Goal: Download file/media

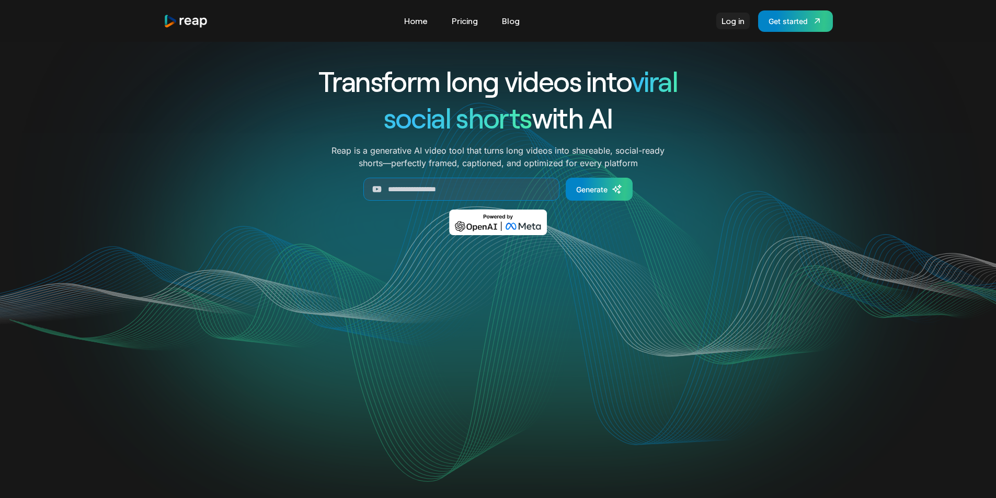
click at [733, 24] on link "Log in" at bounding box center [732, 21] width 33 height 17
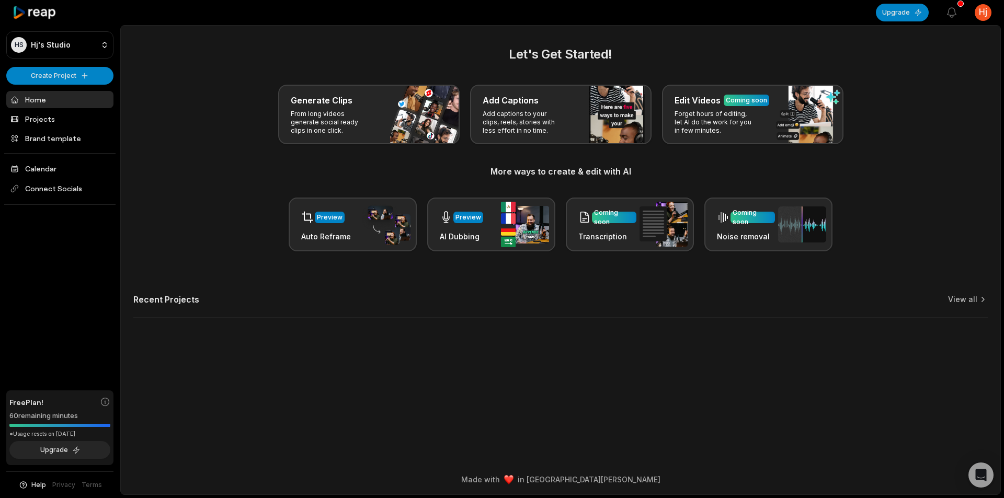
drag, startPoint x: 5, startPoint y: 416, endPoint x: 82, endPoint y: 416, distance: 76.9
click at [82, 416] on div "HS Hj's Studio Create Project Home Projects Brand template Calendar Connect Soc…" at bounding box center [60, 249] width 120 height 498
click at [322, 417] on main "Let's Get Started! Generate Clips From long videos generate social ready clips …" at bounding box center [561, 245] width 880 height 439
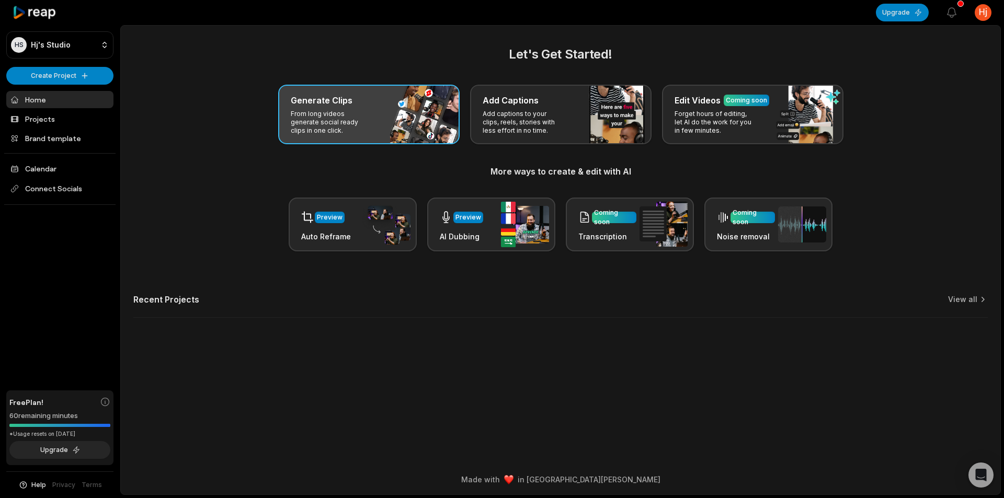
click at [345, 105] on h3 "Generate Clips" at bounding box center [322, 100] width 62 height 13
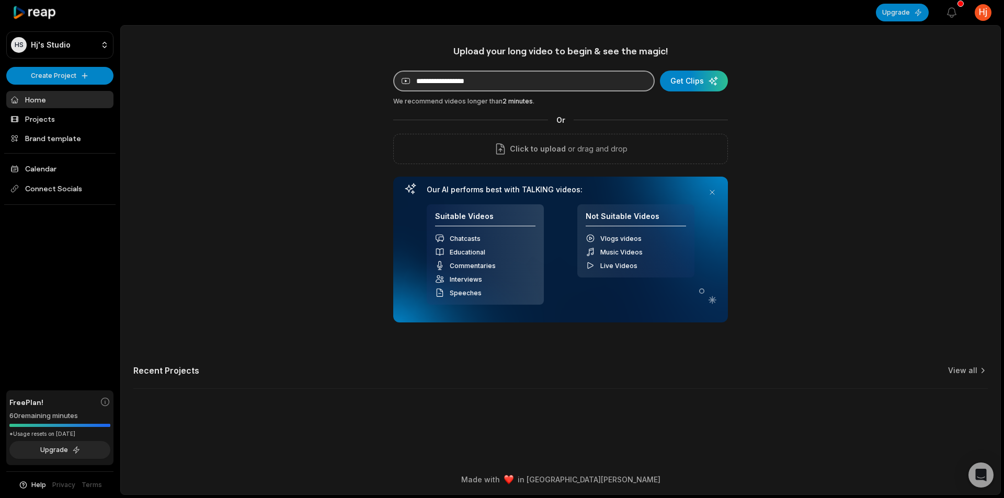
click at [505, 79] on input at bounding box center [523, 81] width 261 height 21
paste input "**********"
type input "**********"
click at [692, 82] on div "submit" at bounding box center [694, 81] width 68 height 21
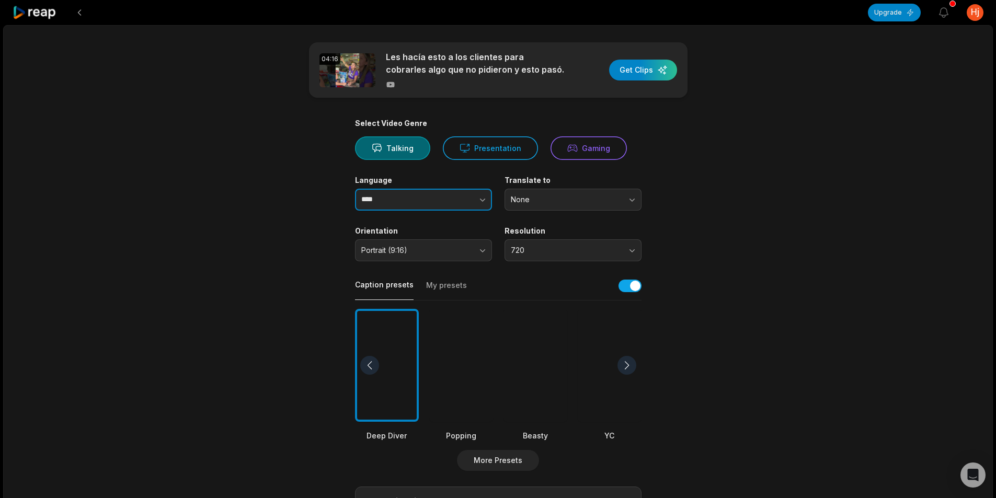
click at [451, 196] on button "button" at bounding box center [462, 200] width 60 height 22
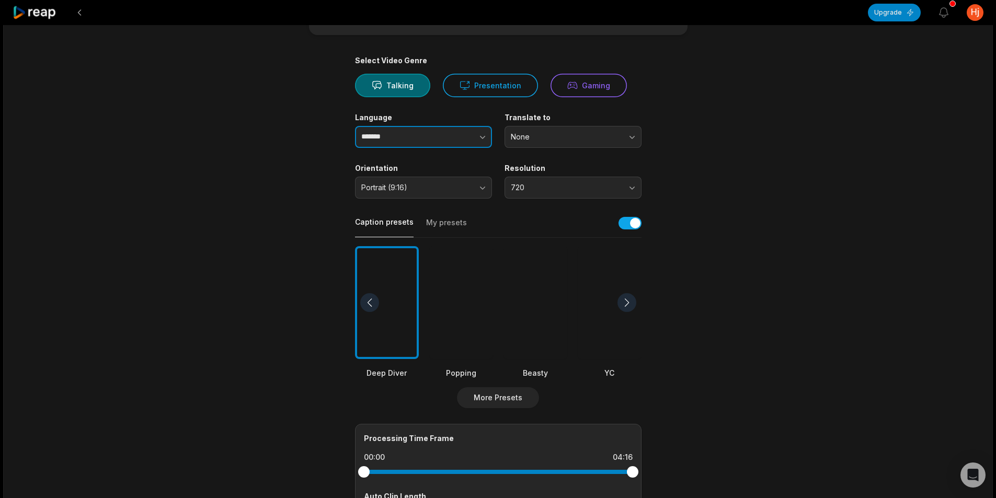
scroll to position [105, 0]
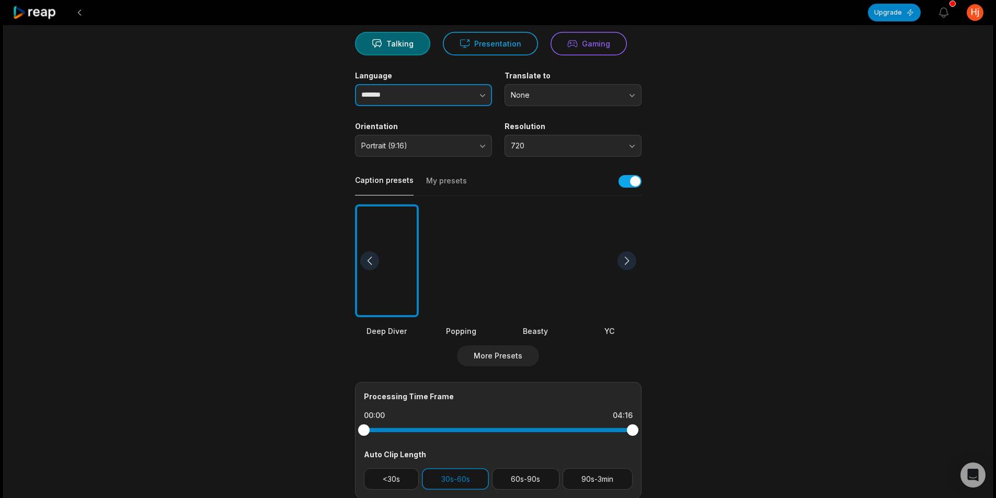
type input "*******"
click at [542, 269] on div at bounding box center [536, 260] width 64 height 113
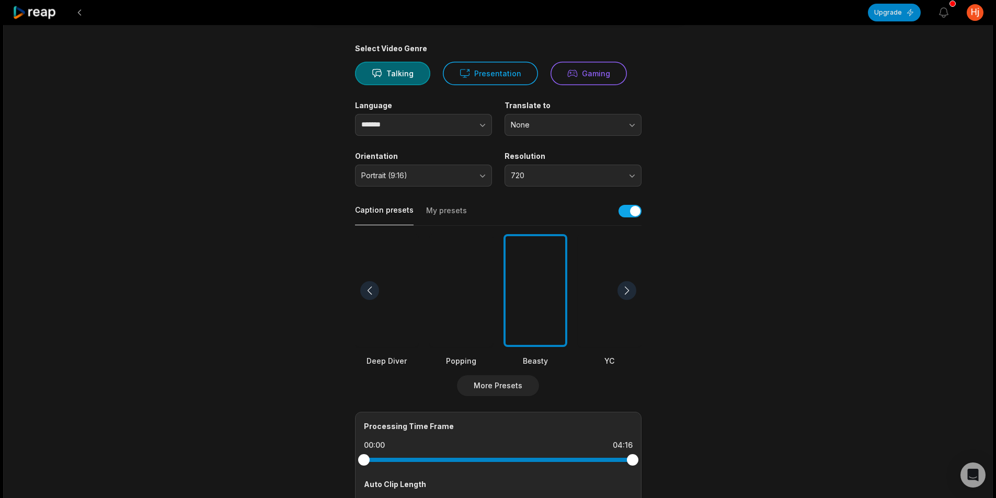
scroll to position [157, 0]
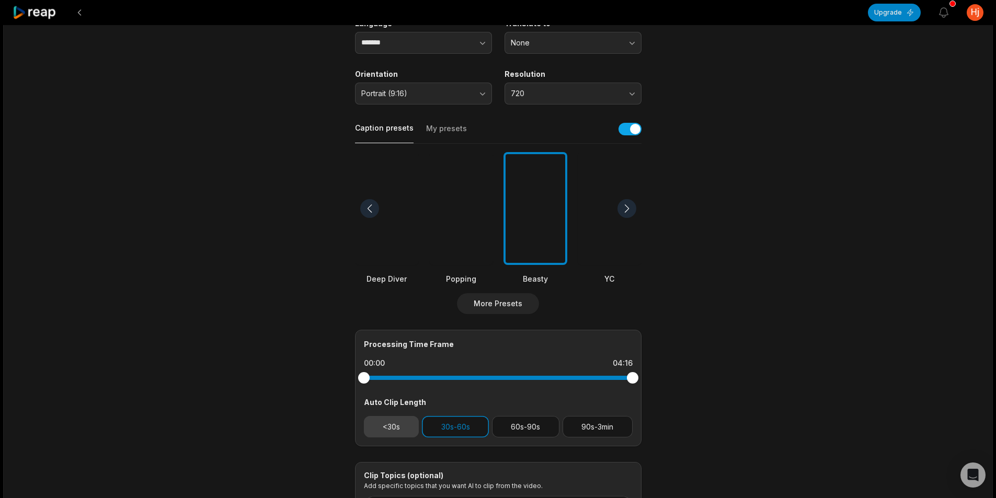
click at [393, 428] on button "<30s" at bounding box center [391, 426] width 55 height 21
click at [467, 430] on button "30s-60s" at bounding box center [455, 426] width 67 height 21
click at [745, 402] on main "04:16 Les hacía esto a los clientes para cobrarles algo que no pidieron y esto …" at bounding box center [498, 205] width 506 height 641
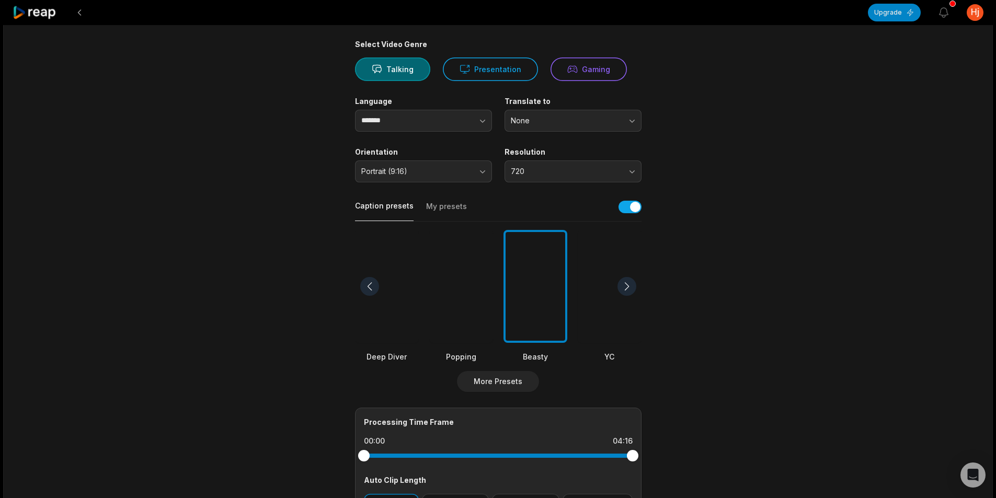
scroll to position [0, 0]
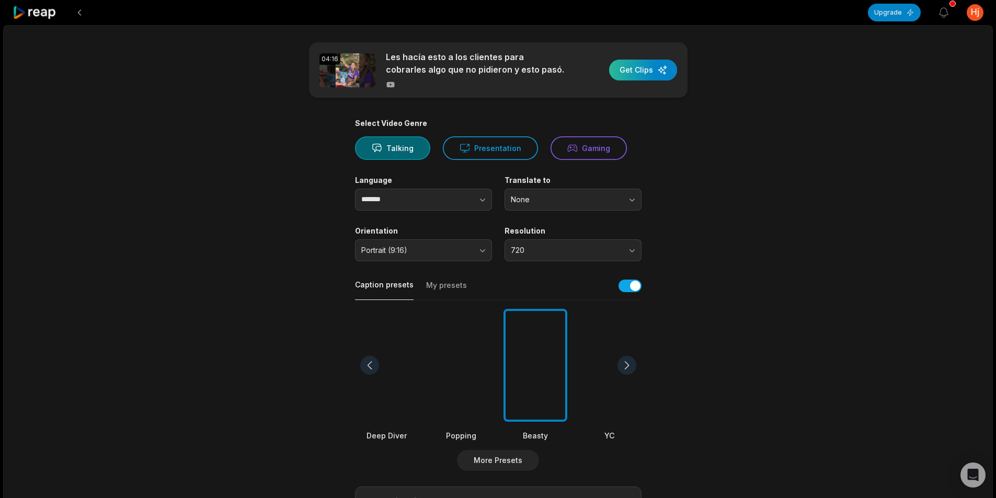
click at [636, 70] on div "button" at bounding box center [643, 70] width 68 height 21
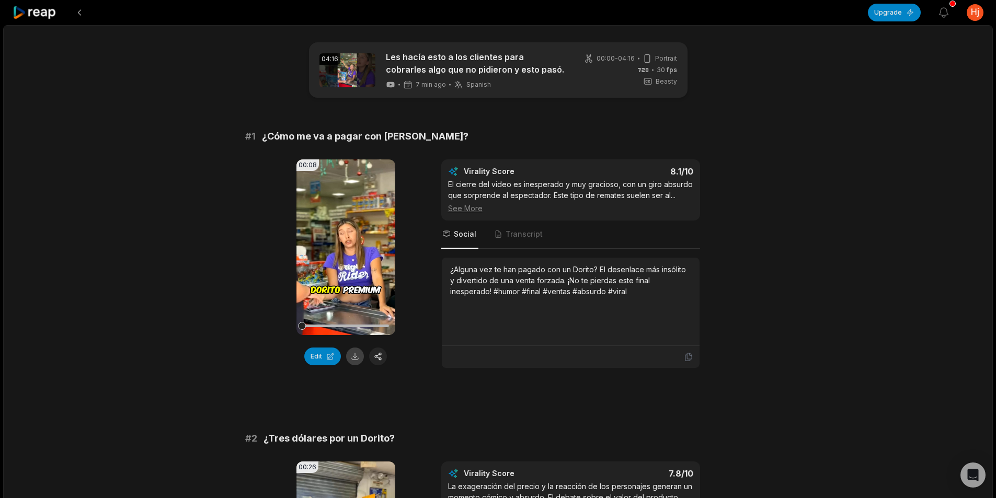
click at [356, 361] on button at bounding box center [355, 357] width 18 height 18
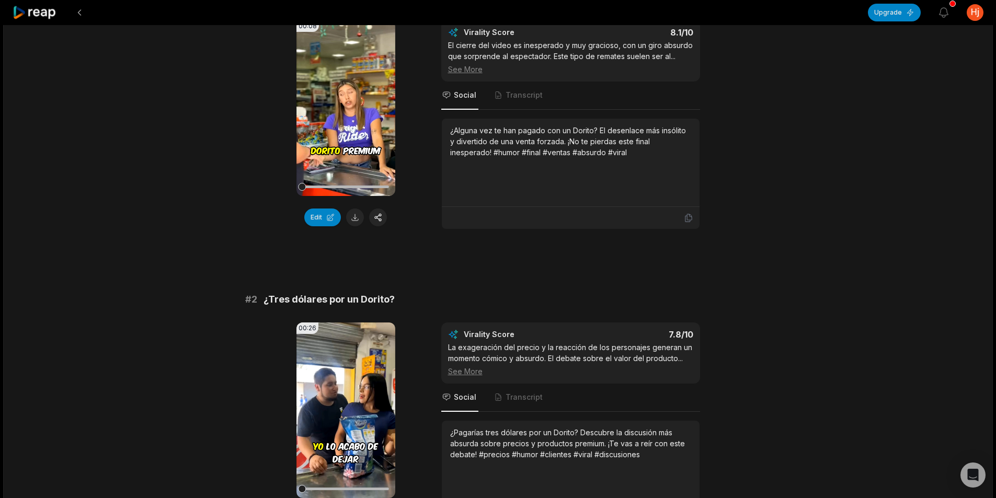
scroll to position [209, 0]
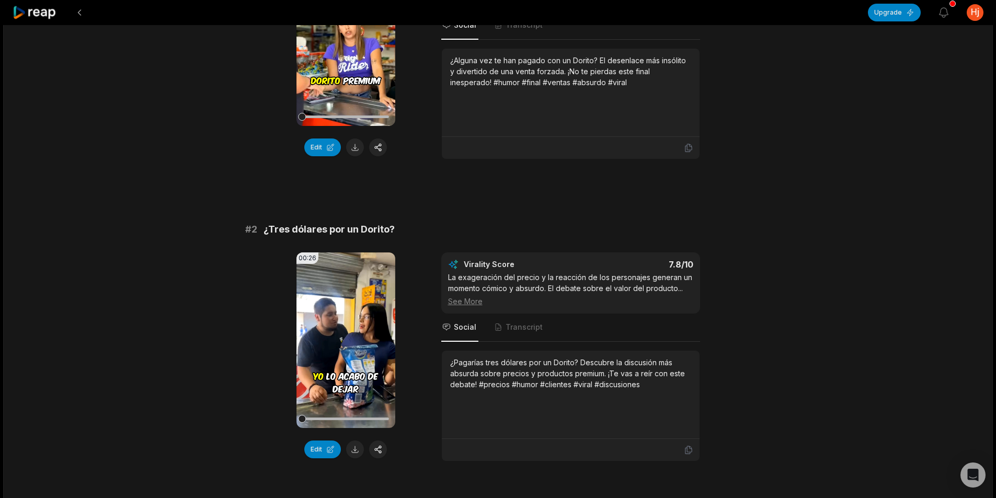
click at [354, 451] on button at bounding box center [355, 450] width 18 height 18
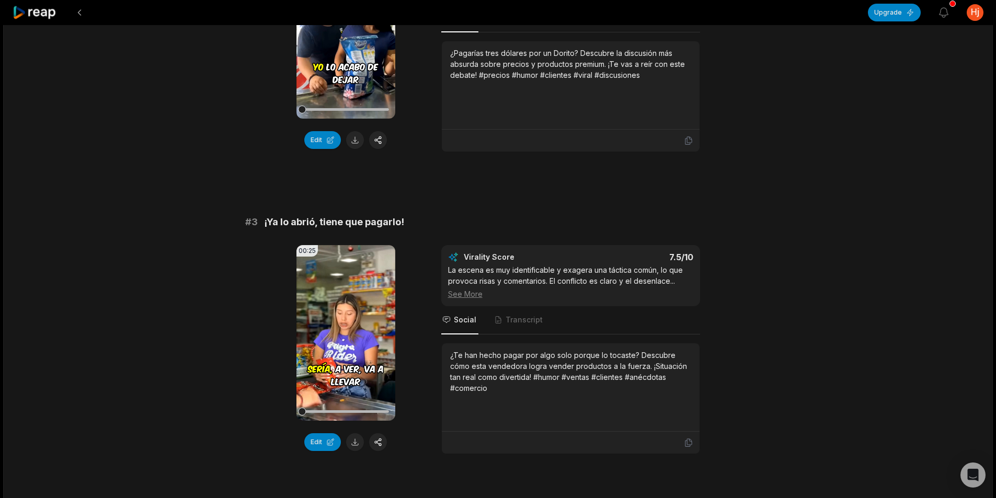
scroll to position [575, 0]
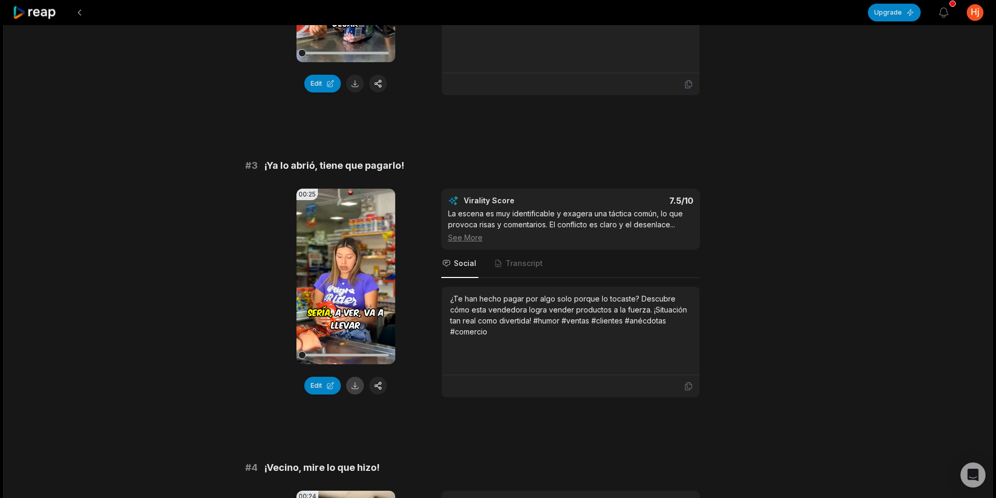
click at [358, 391] on button at bounding box center [355, 386] width 18 height 18
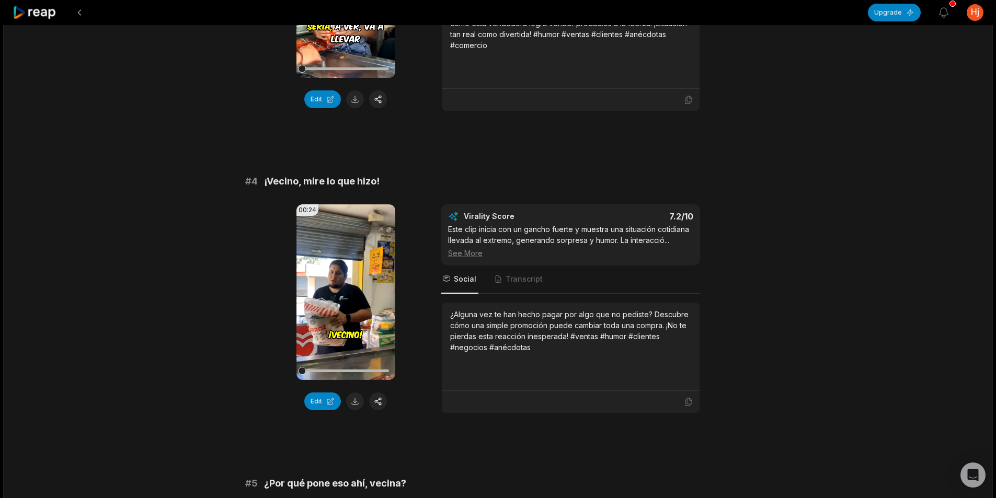
scroll to position [889, 0]
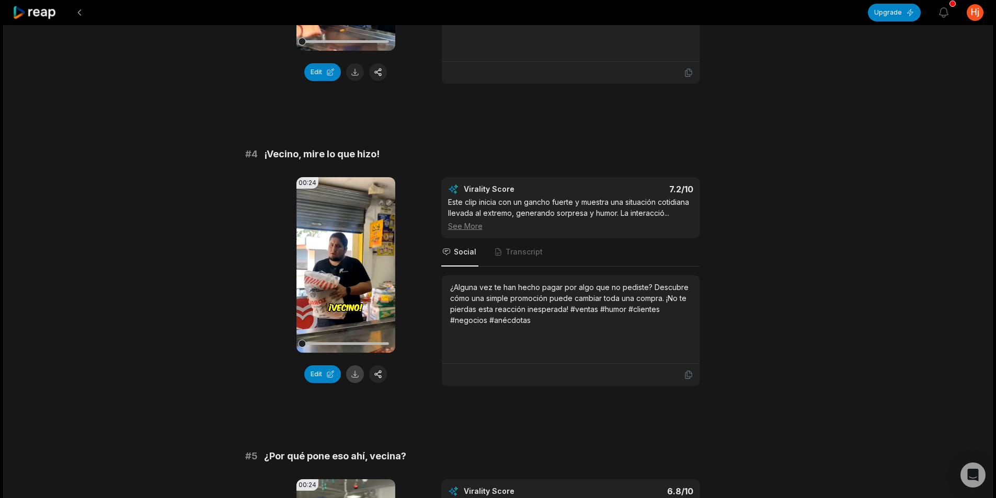
click at [355, 374] on button at bounding box center [355, 375] width 18 height 18
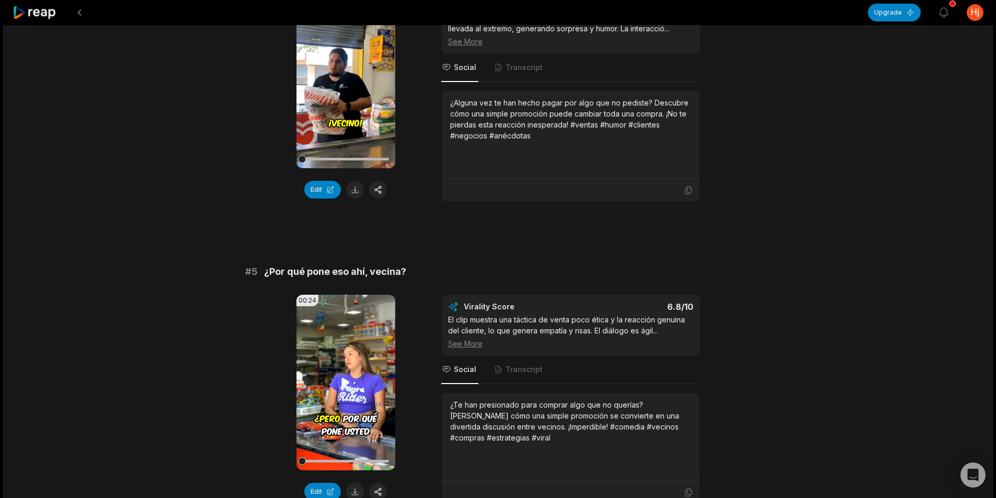
scroll to position [1098, 0]
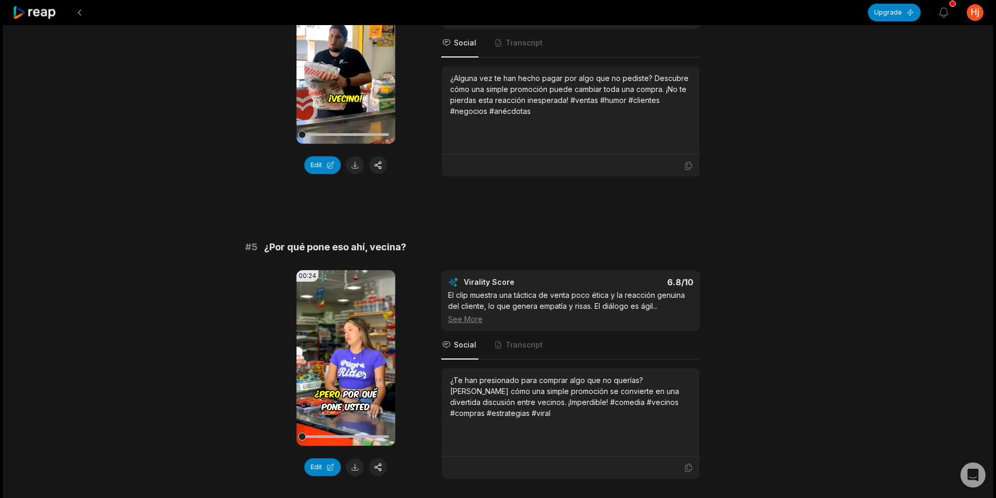
click at [356, 469] on button at bounding box center [355, 468] width 18 height 18
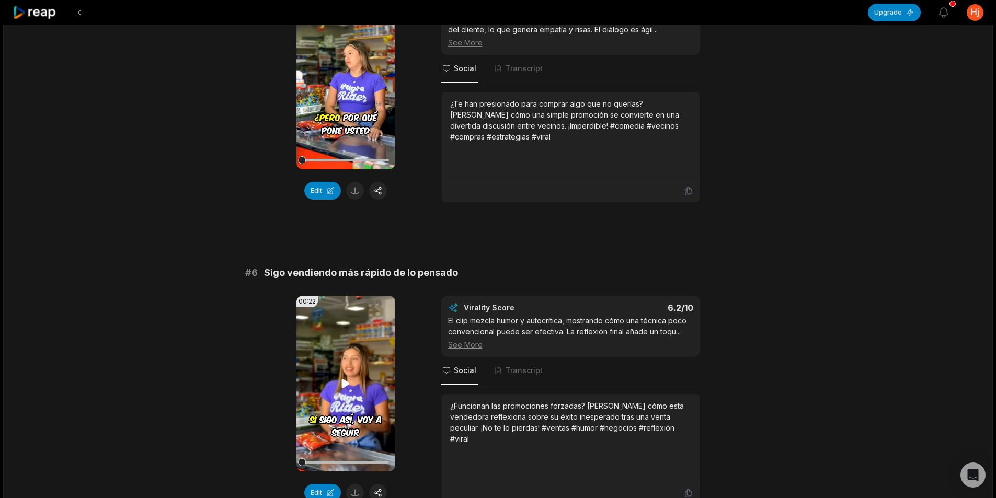
scroll to position [1460, 0]
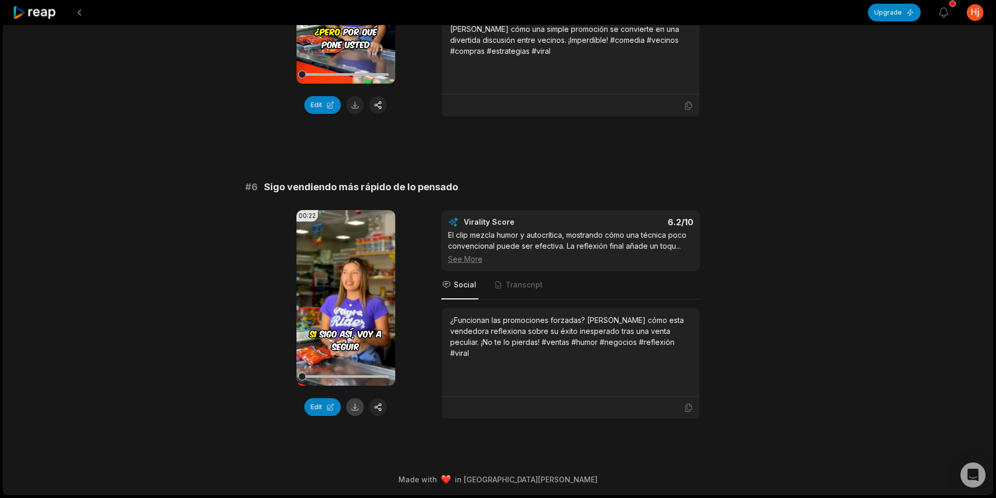
click at [353, 406] on button at bounding box center [355, 407] width 18 height 18
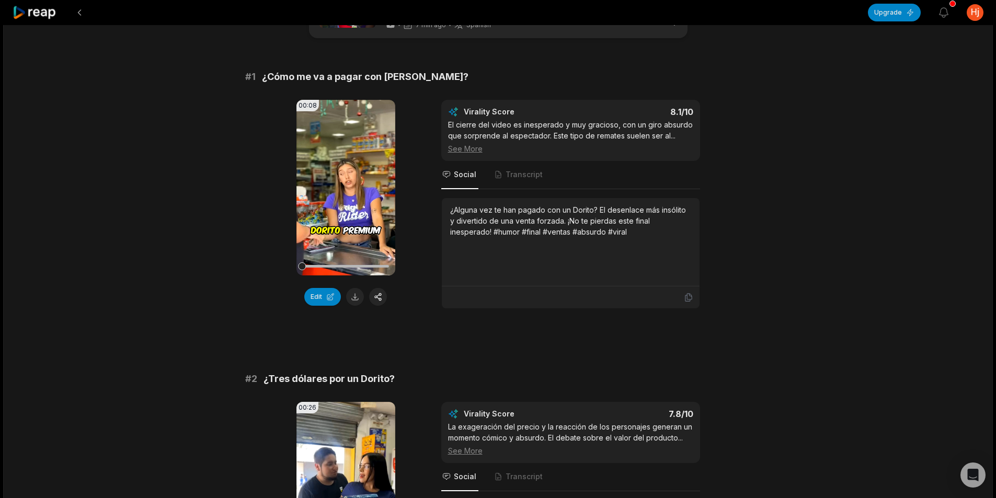
scroll to position [0, 0]
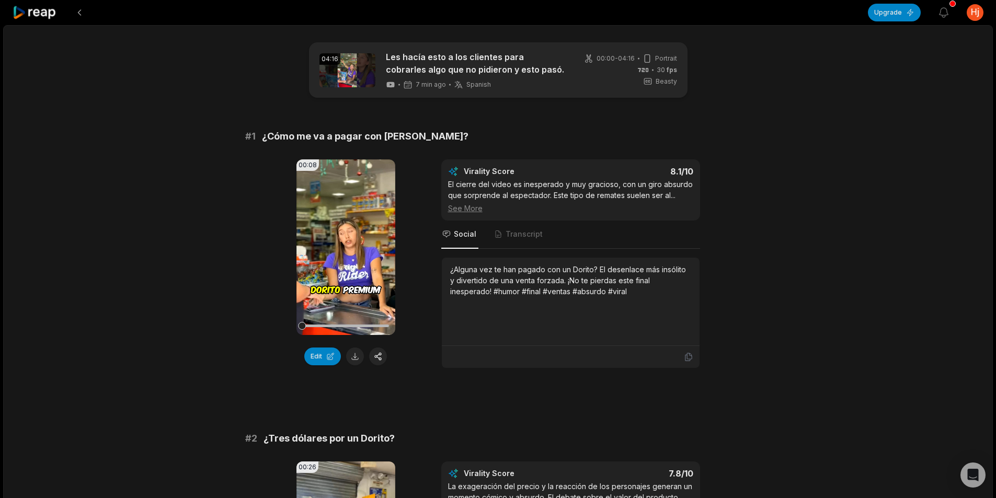
click at [33, 8] on icon at bounding box center [35, 13] width 44 height 14
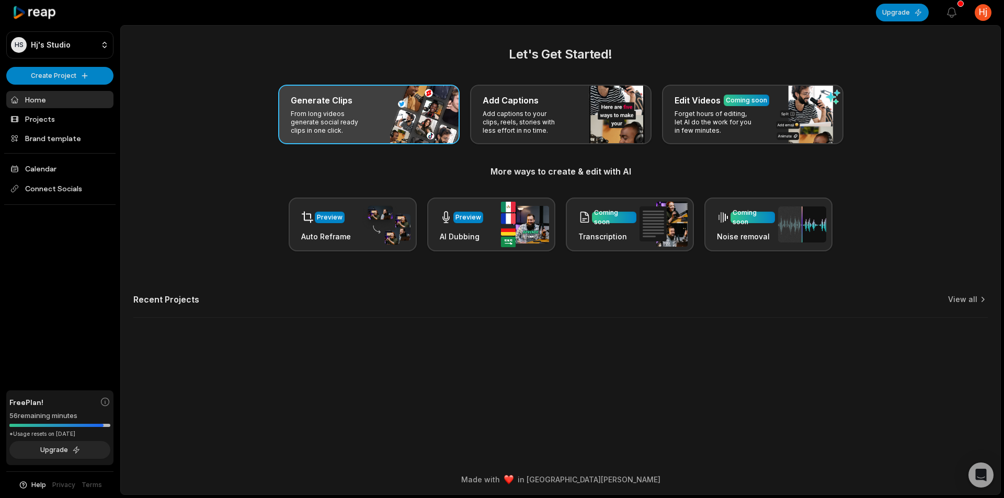
click at [354, 101] on div "Generate Clips" at bounding box center [369, 100] width 156 height 13
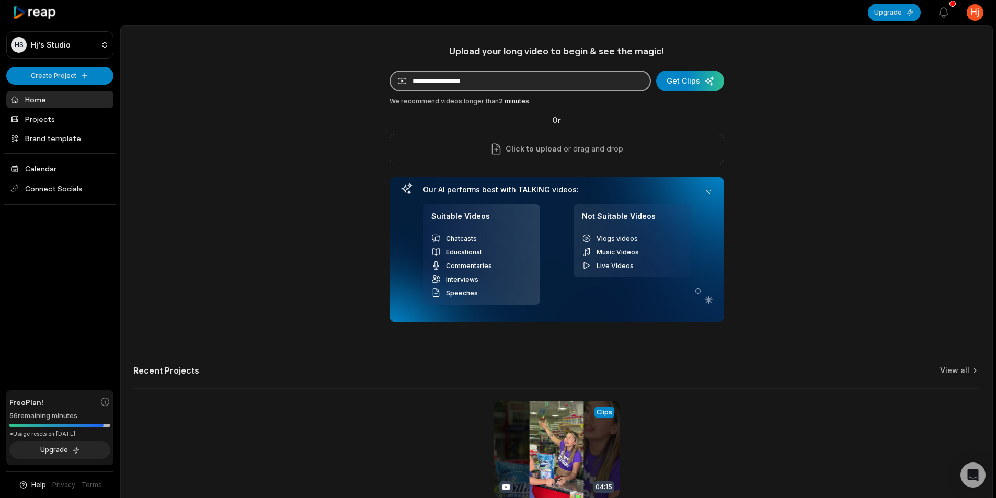
click at [500, 86] on input at bounding box center [520, 81] width 261 height 21
paste input "**********"
click at [692, 79] on div "submit" at bounding box center [690, 81] width 68 height 21
click at [446, 88] on input "**********" at bounding box center [520, 81] width 261 height 21
paste input
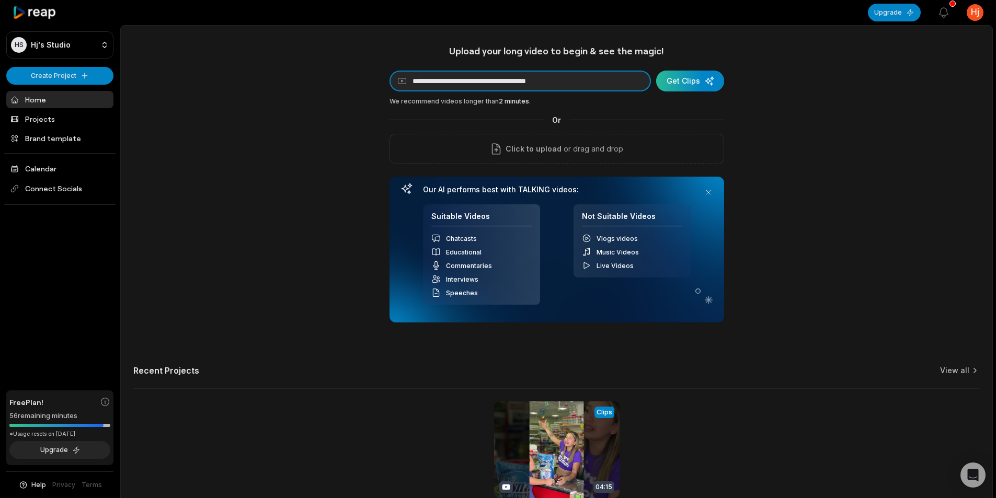
type input "**********"
click at [678, 84] on div "submit" at bounding box center [690, 81] width 68 height 21
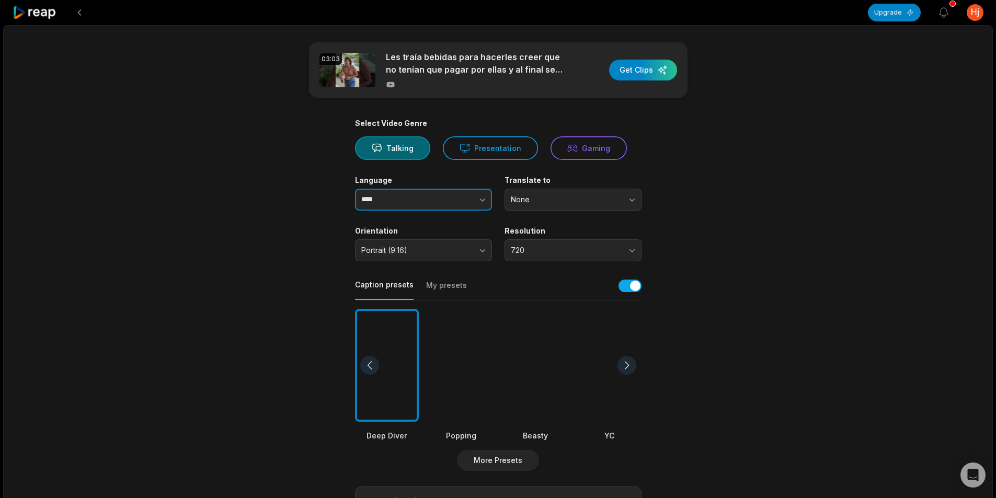
click at [451, 202] on button "button" at bounding box center [462, 200] width 60 height 22
type input "*******"
click at [550, 360] on div at bounding box center [536, 365] width 64 height 113
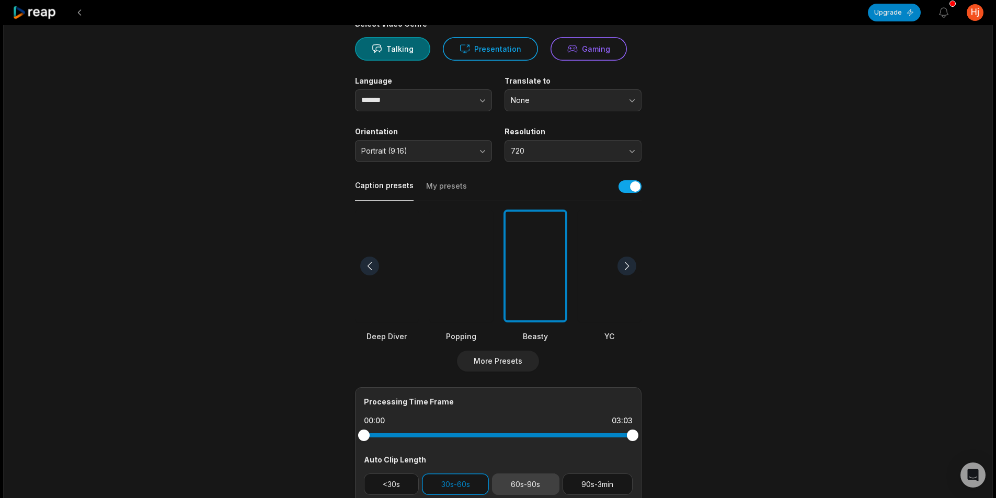
scroll to position [260, 0]
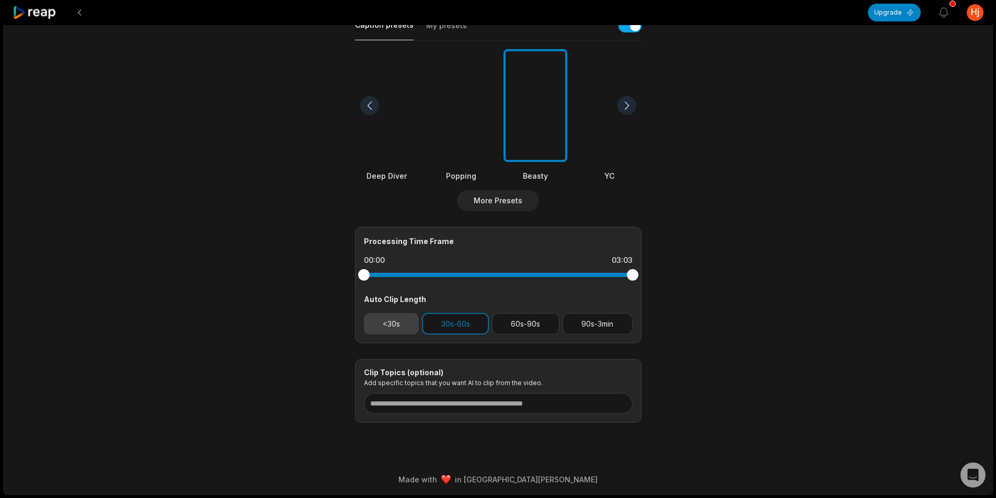
click at [393, 325] on button "<30s" at bounding box center [391, 323] width 55 height 21
drag, startPoint x: 460, startPoint y: 322, endPoint x: 470, endPoint y: 330, distance: 13.4
click at [460, 322] on button "30s-60s" at bounding box center [455, 323] width 67 height 21
click at [819, 327] on div "03:03 Les traía bebidas para hacerles creer que no tenían que pagar por ellas y…" at bounding box center [498, 130] width 990 height 730
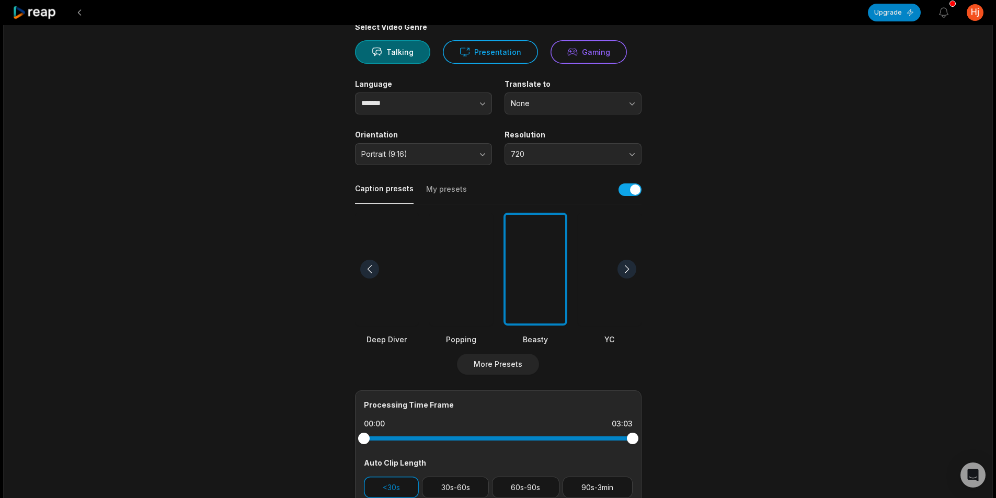
scroll to position [0, 0]
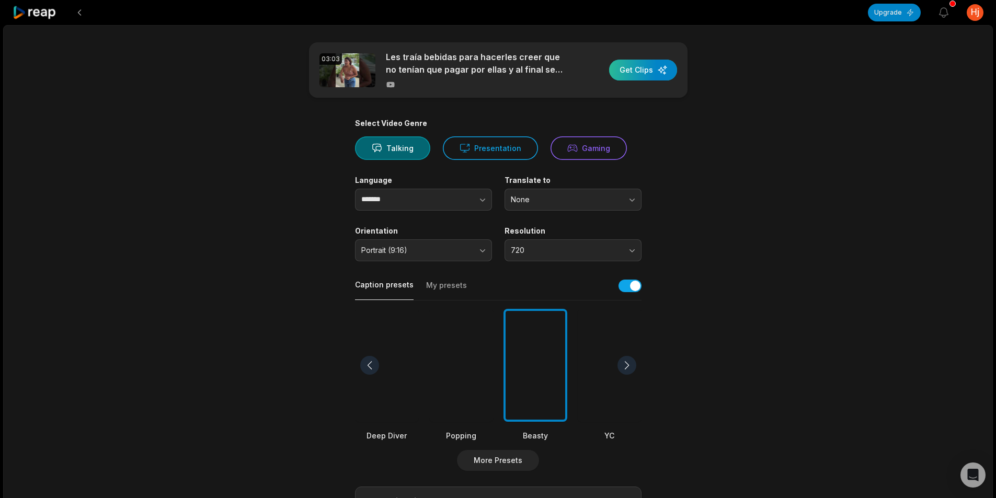
drag, startPoint x: 629, startPoint y: 65, endPoint x: 628, endPoint y: 74, distance: 9.0
click at [629, 65] on div "button" at bounding box center [643, 70] width 68 height 21
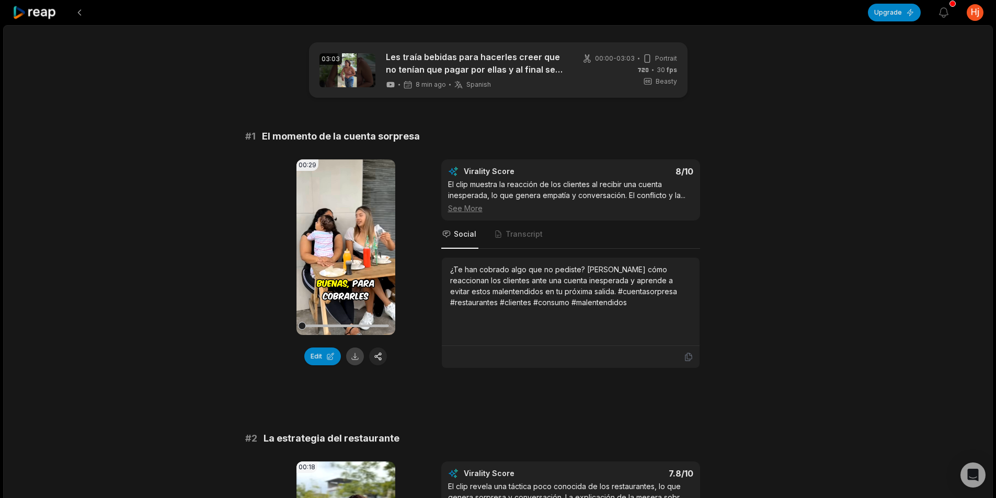
click at [357, 360] on button at bounding box center [355, 357] width 18 height 18
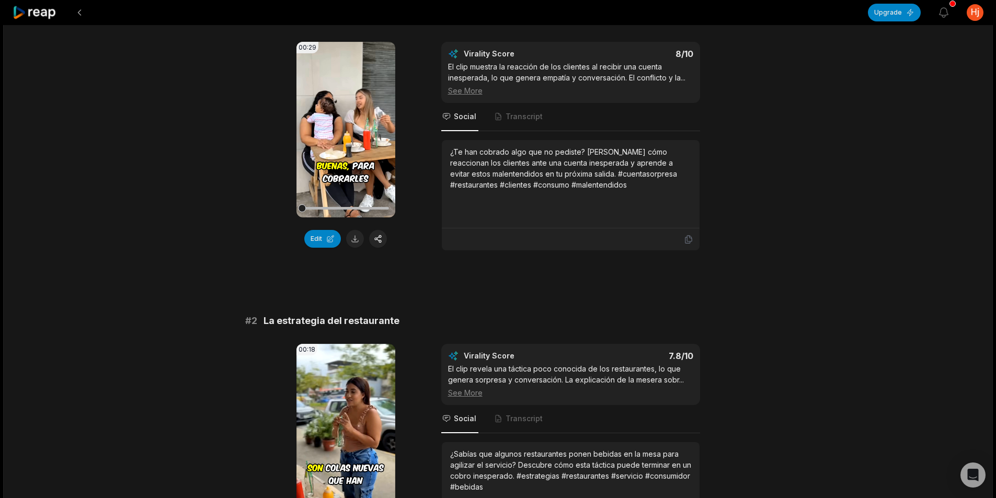
scroll to position [261, 0]
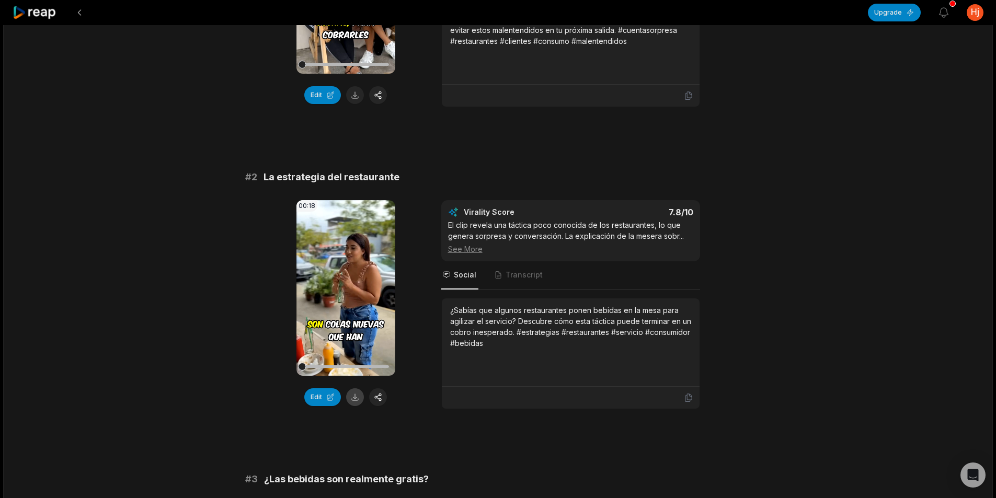
click at [357, 398] on button at bounding box center [355, 398] width 18 height 18
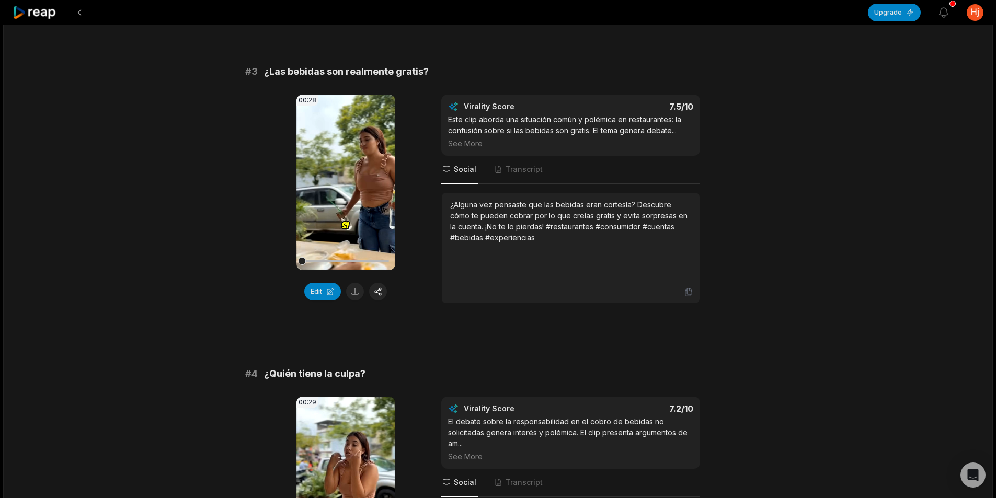
scroll to position [680, 0]
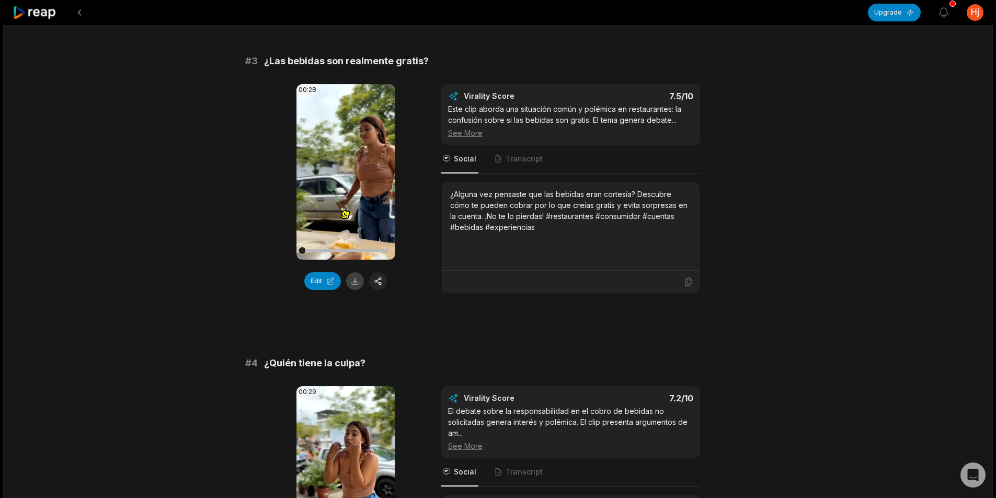
click at [353, 281] on button at bounding box center [355, 281] width 18 height 18
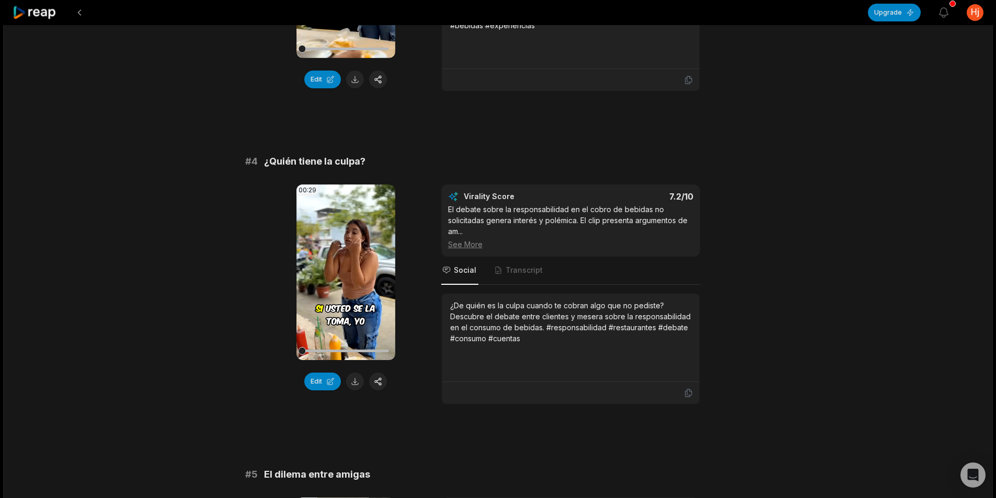
scroll to position [941, 0]
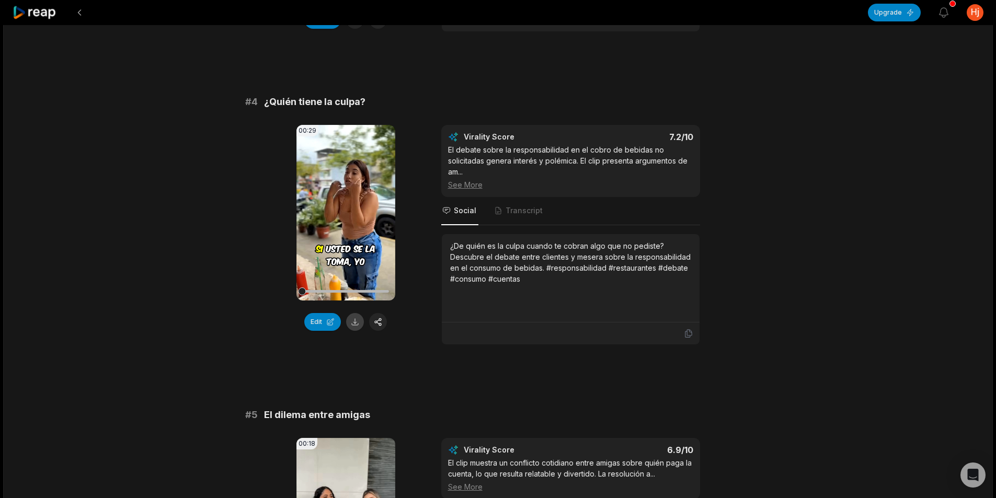
click at [358, 326] on button at bounding box center [355, 322] width 18 height 18
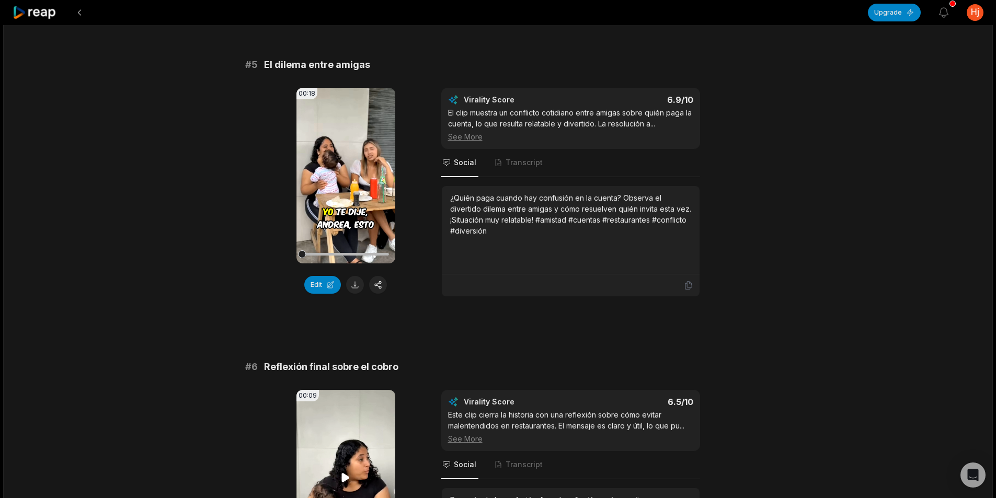
scroll to position [1307, 0]
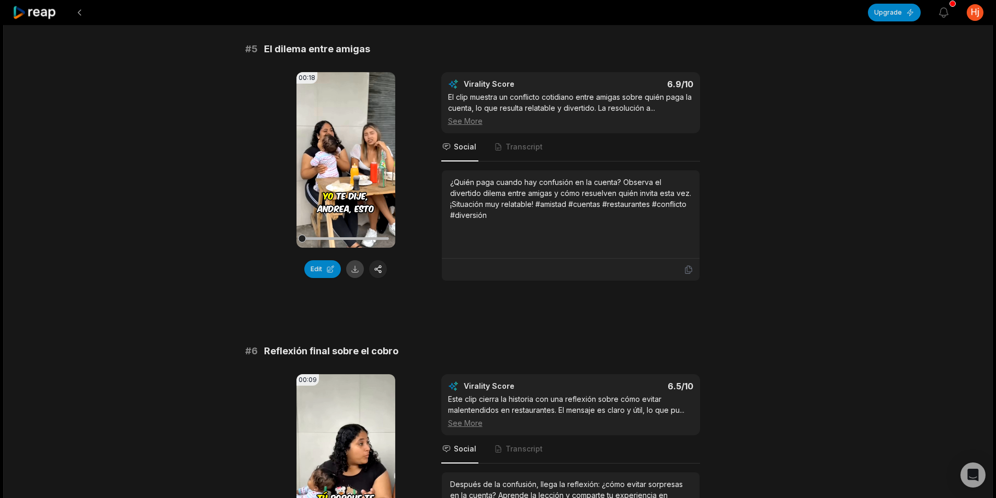
click at [356, 273] on button at bounding box center [355, 269] width 18 height 18
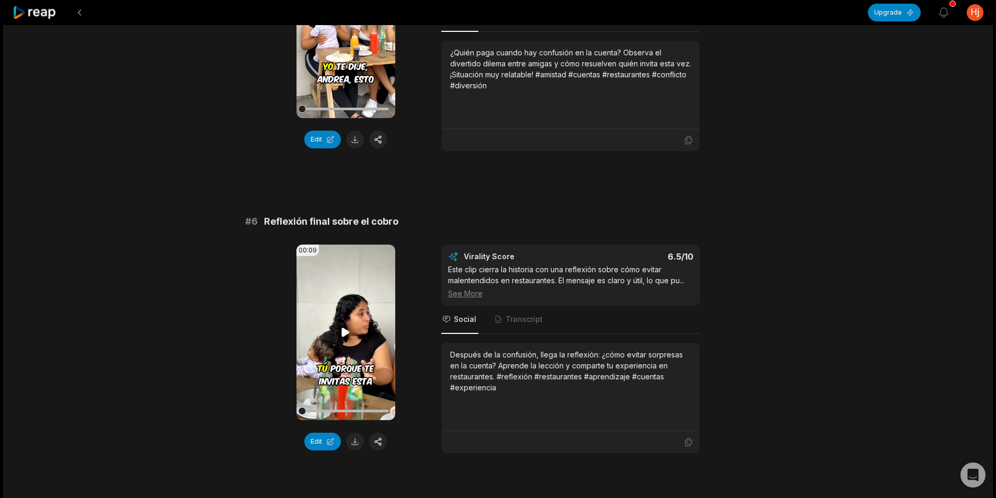
scroll to position [1471, 0]
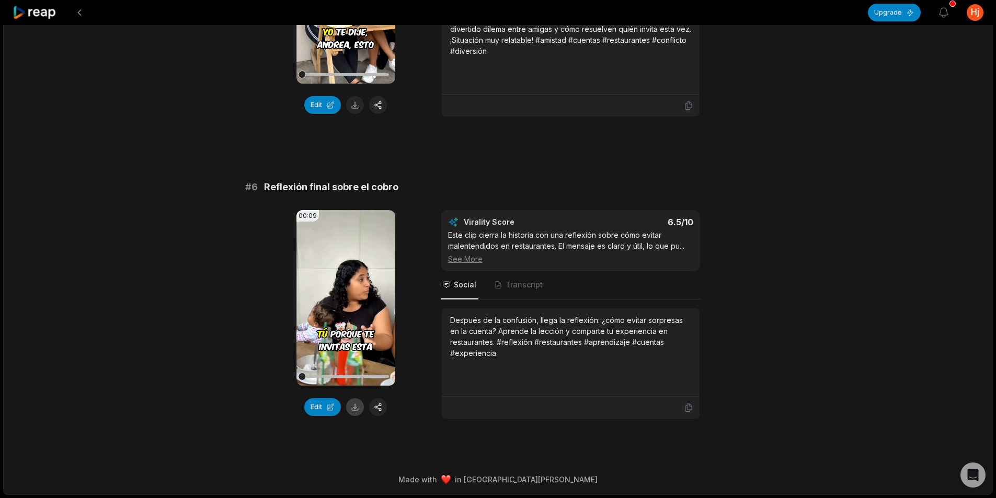
click at [353, 410] on button at bounding box center [355, 407] width 18 height 18
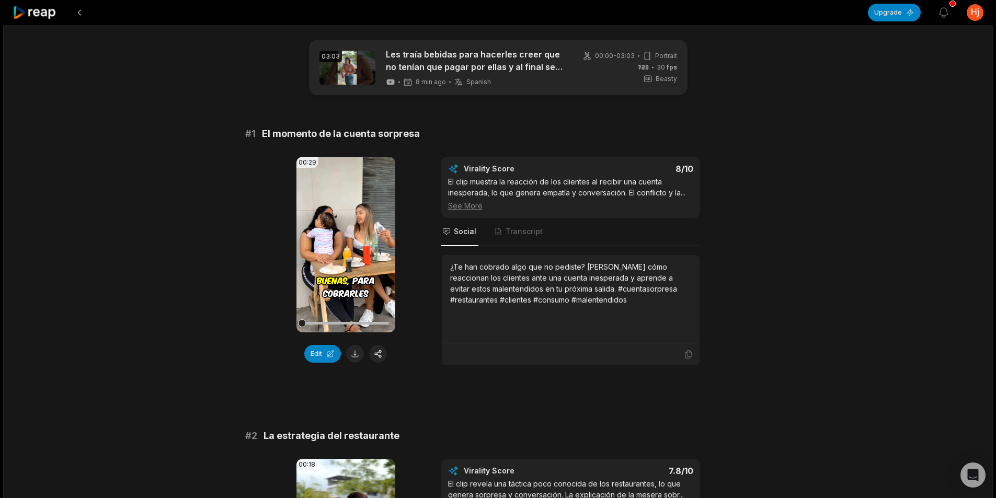
scroll to position [0, 0]
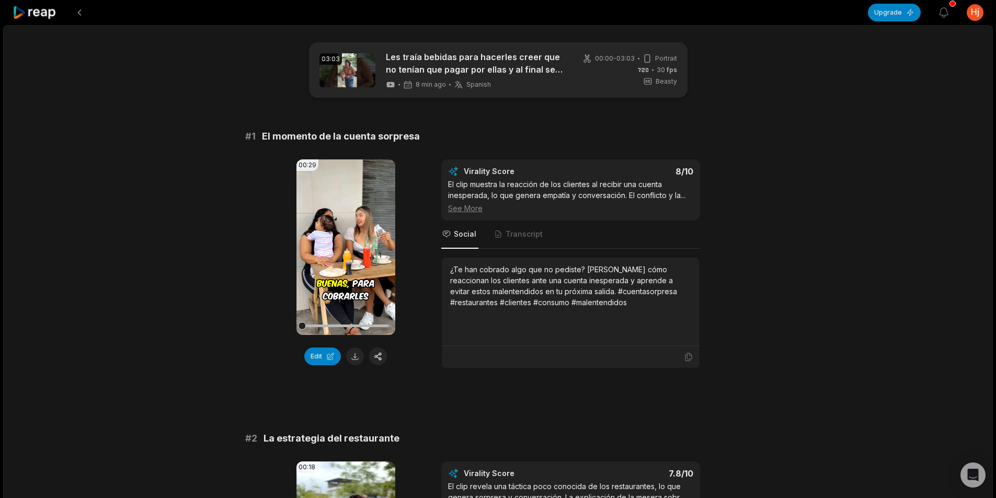
click at [43, 13] on icon at bounding box center [35, 13] width 44 height 14
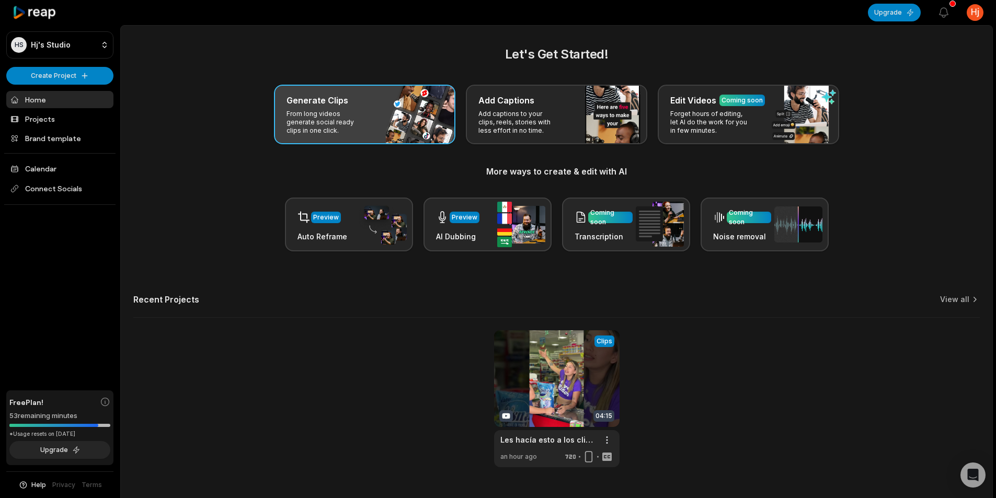
click at [341, 111] on p "From long videos generate social ready clips in one click." at bounding box center [327, 122] width 81 height 25
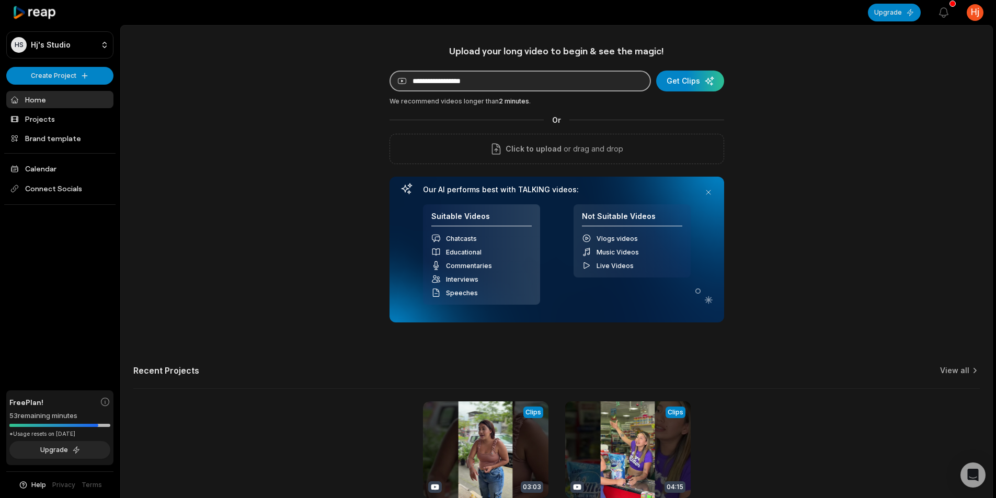
click at [599, 82] on input at bounding box center [520, 81] width 261 height 21
paste input "**********"
type input "**********"
click at [694, 76] on div "submit" at bounding box center [690, 81] width 68 height 21
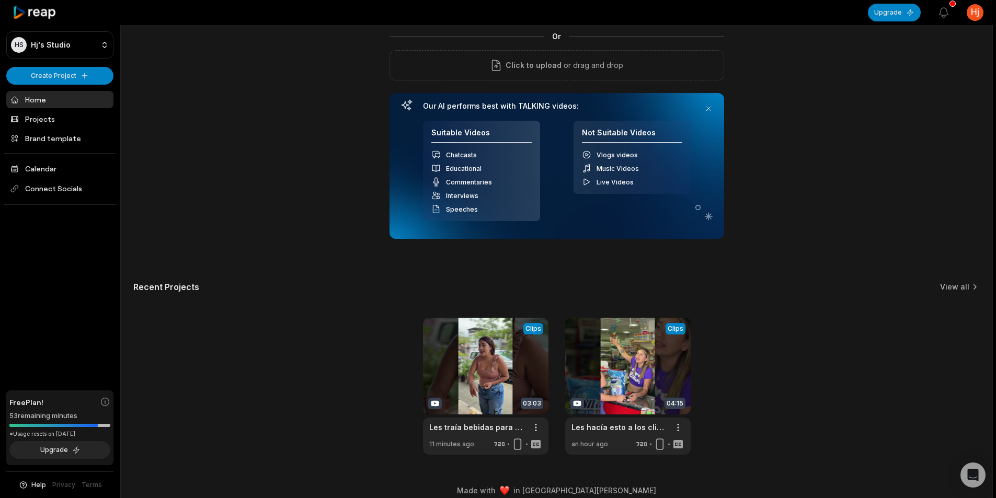
scroll to position [95, 0]
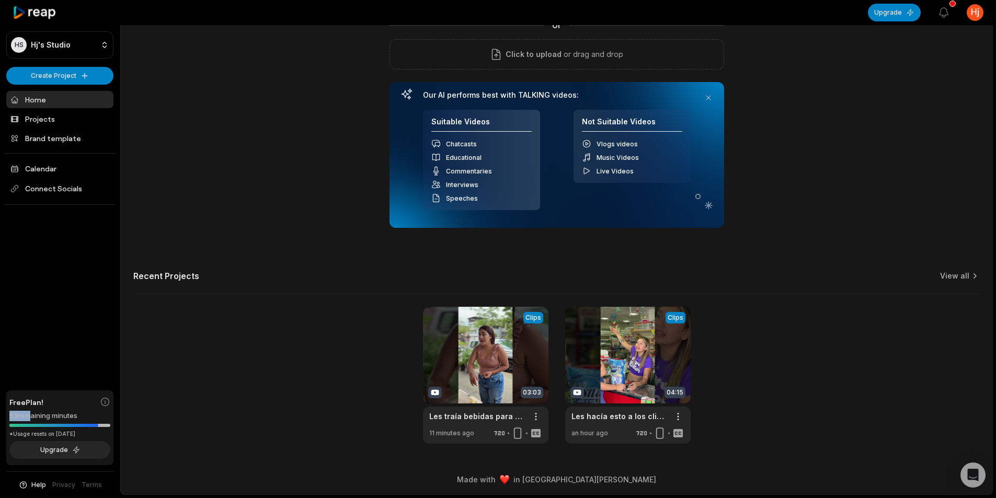
drag, startPoint x: 0, startPoint y: 413, endPoint x: 27, endPoint y: 414, distance: 27.2
click at [27, 414] on div "HS Hj's Studio Create Project Home Projects Brand template Calendar Connect Soc…" at bounding box center [60, 249] width 120 height 498
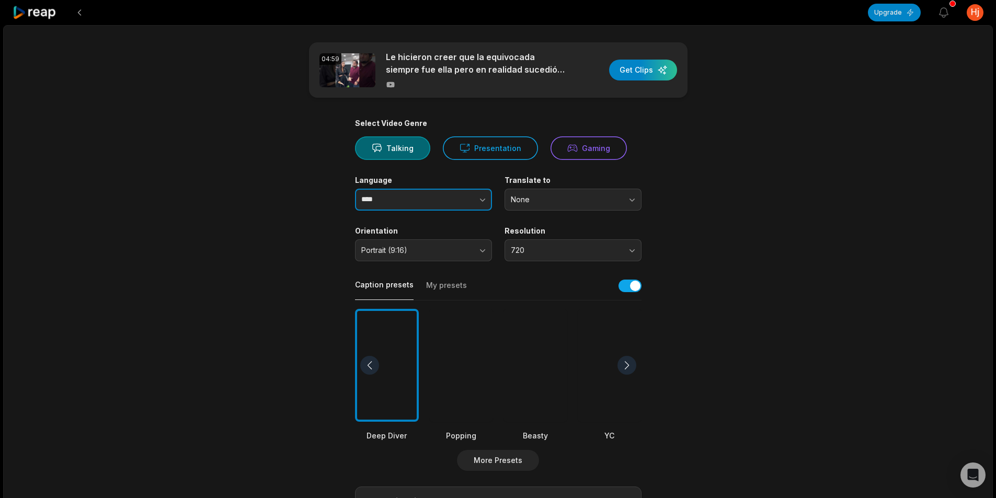
click at [414, 198] on input "****" at bounding box center [423, 200] width 137 height 22
click at [484, 190] on button "button" at bounding box center [462, 200] width 60 height 22
type input "*******"
click at [563, 203] on span "None" at bounding box center [566, 199] width 110 height 9
click at [755, 200] on div "04:59 Le hicieron creer que la equivocada siempre fue ella pero en realidad suc…" at bounding box center [498, 390] width 990 height 730
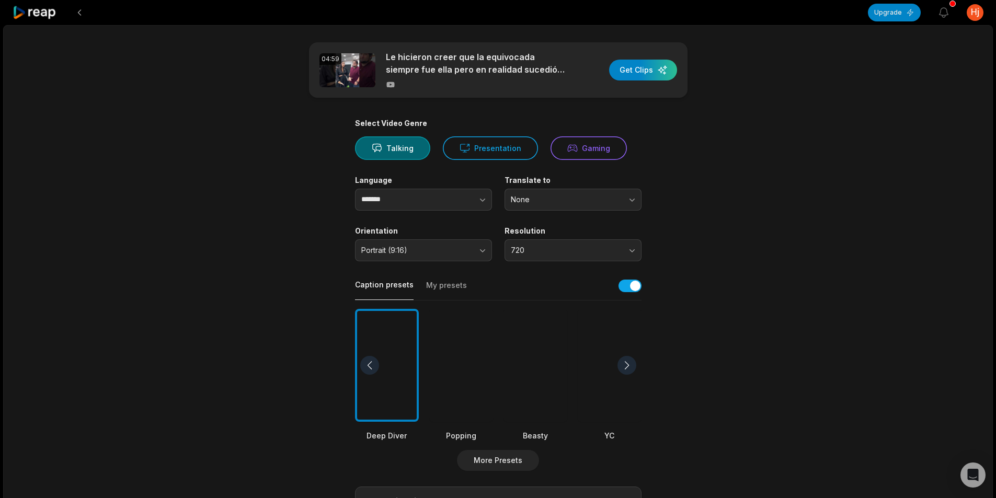
click at [528, 368] on div at bounding box center [536, 365] width 64 height 113
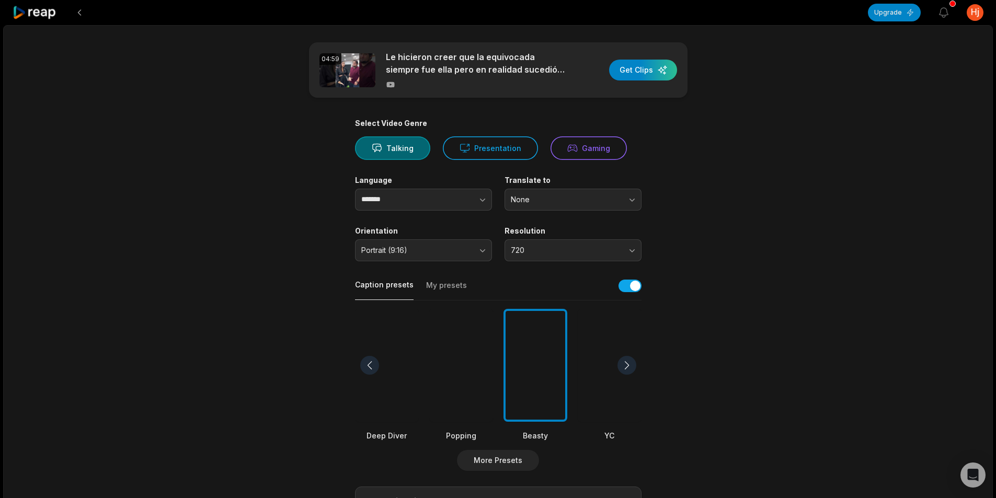
click at [822, 314] on div "04:59 Le hicieron creer que la equivocada siempre fue ella pero en realidad suc…" at bounding box center [498, 390] width 990 height 730
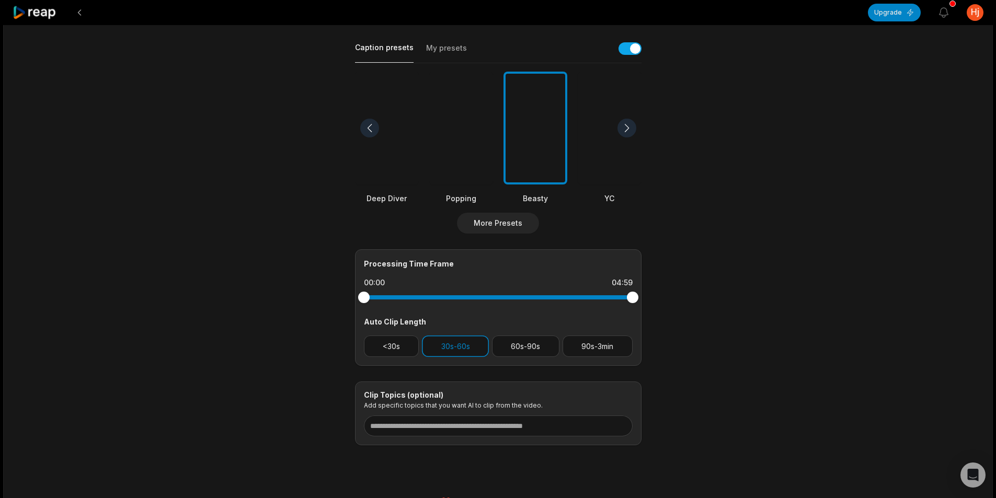
scroll to position [260, 0]
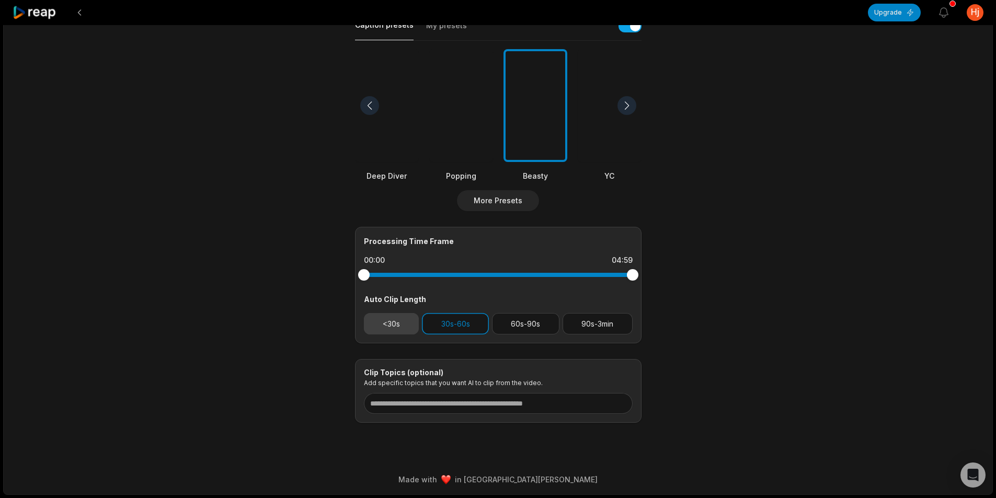
click at [407, 332] on button "<30s" at bounding box center [391, 323] width 55 height 21
click at [440, 326] on button "30s-60s" at bounding box center [455, 323] width 67 height 21
click at [724, 350] on main "04:59 Le hicieron creer que la equivocada siempre fue ella pero en realidad suc…" at bounding box center [498, 102] width 506 height 641
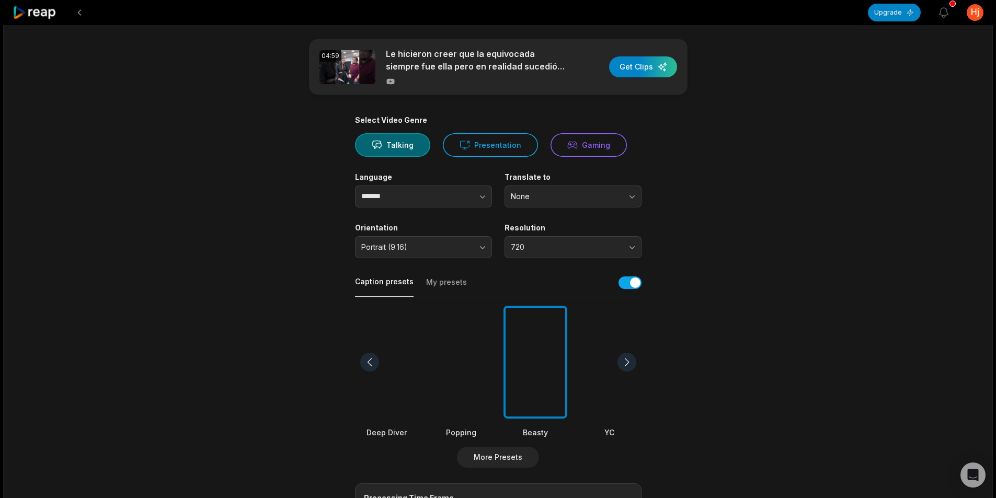
scroll to position [0, 0]
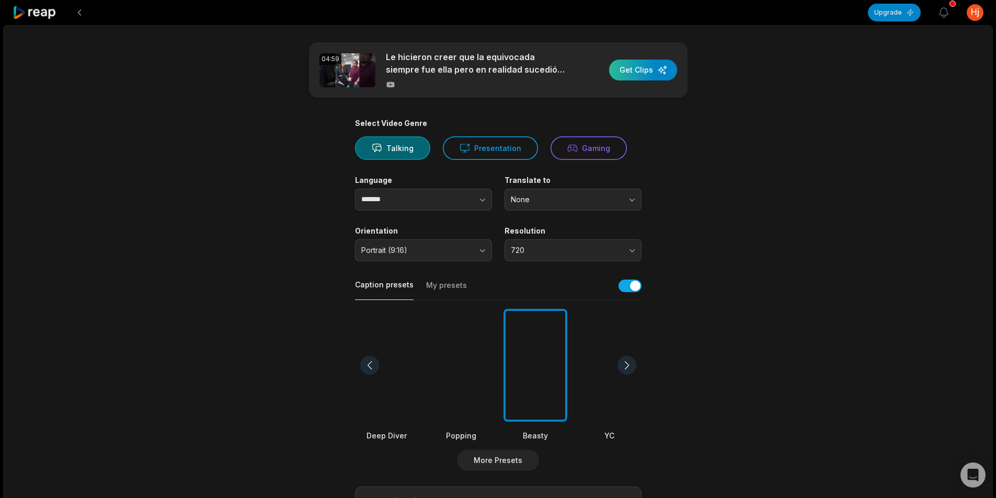
click at [635, 64] on div "button" at bounding box center [643, 70] width 68 height 21
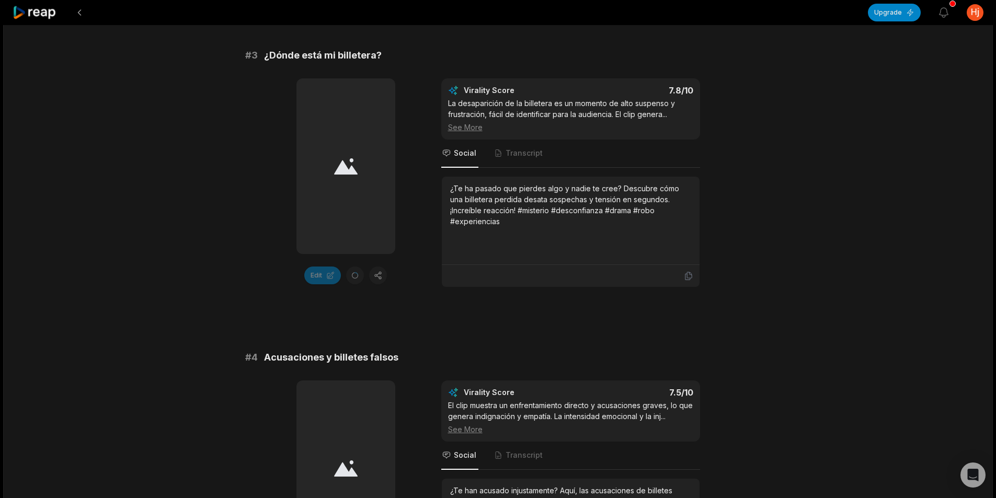
scroll to position [732, 0]
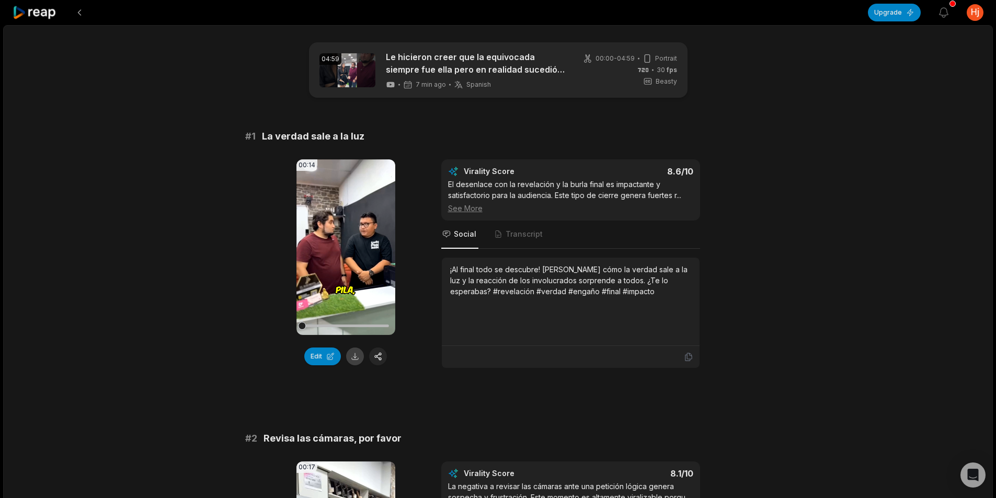
click at [354, 360] on button at bounding box center [355, 357] width 18 height 18
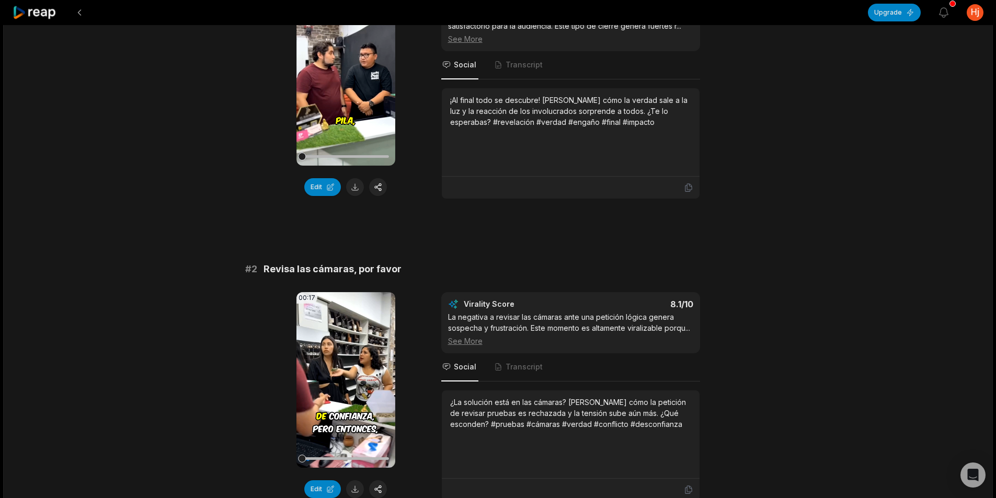
scroll to position [209, 0]
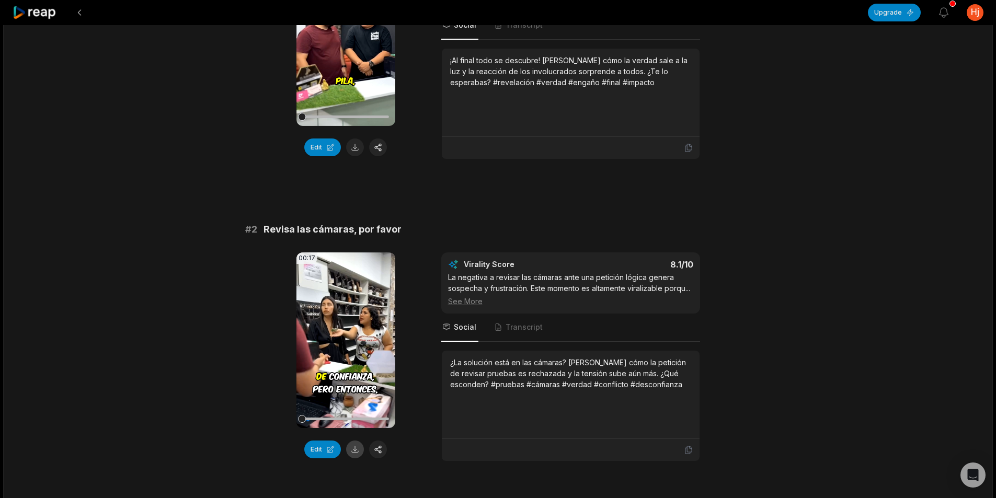
click at [354, 450] on button at bounding box center [355, 450] width 18 height 18
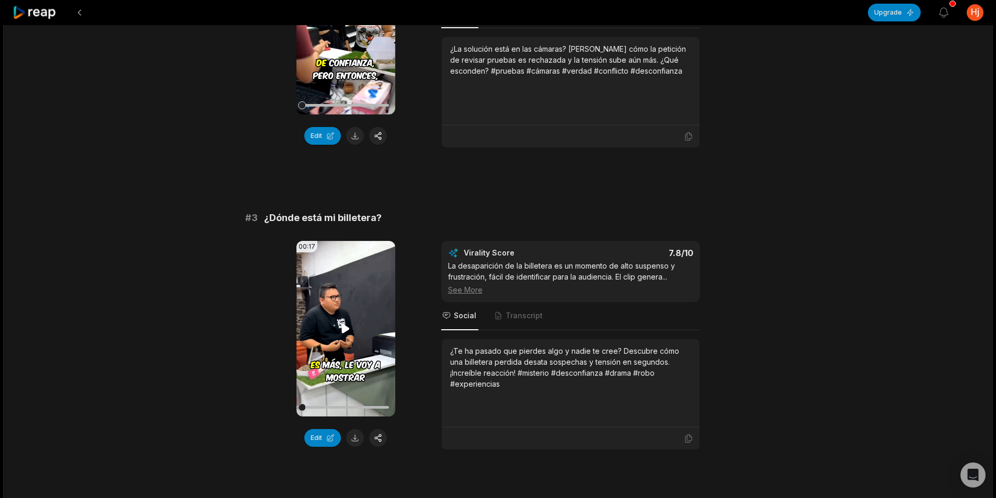
scroll to position [680, 0]
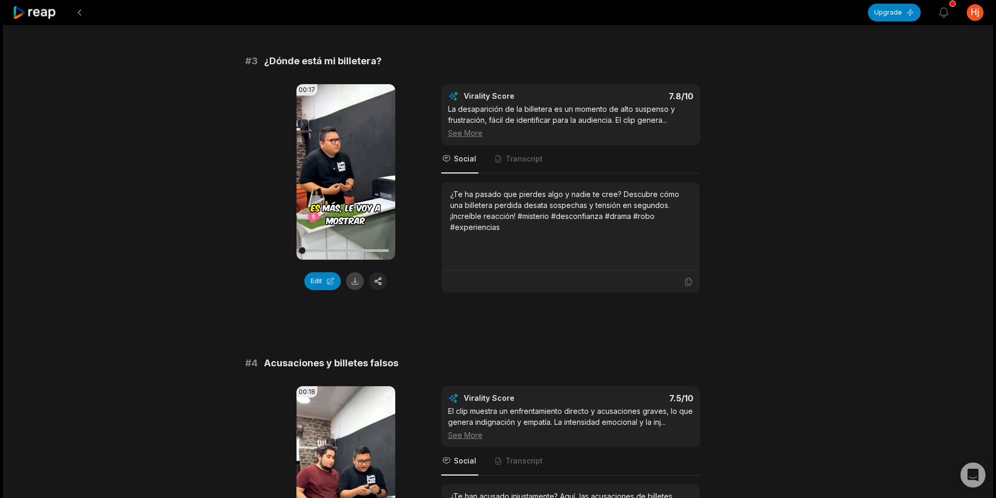
click at [351, 273] on button at bounding box center [355, 281] width 18 height 18
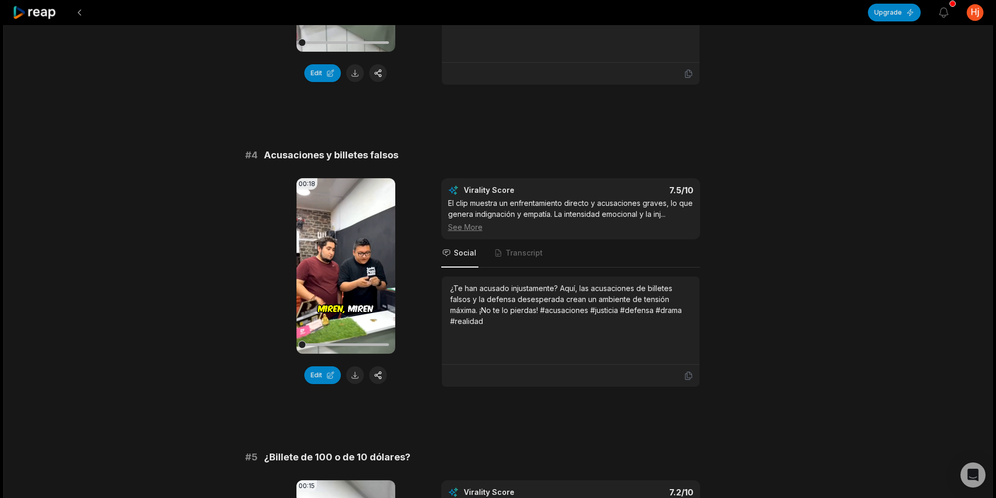
scroll to position [889, 0]
click at [358, 378] on button at bounding box center [355, 375] width 18 height 18
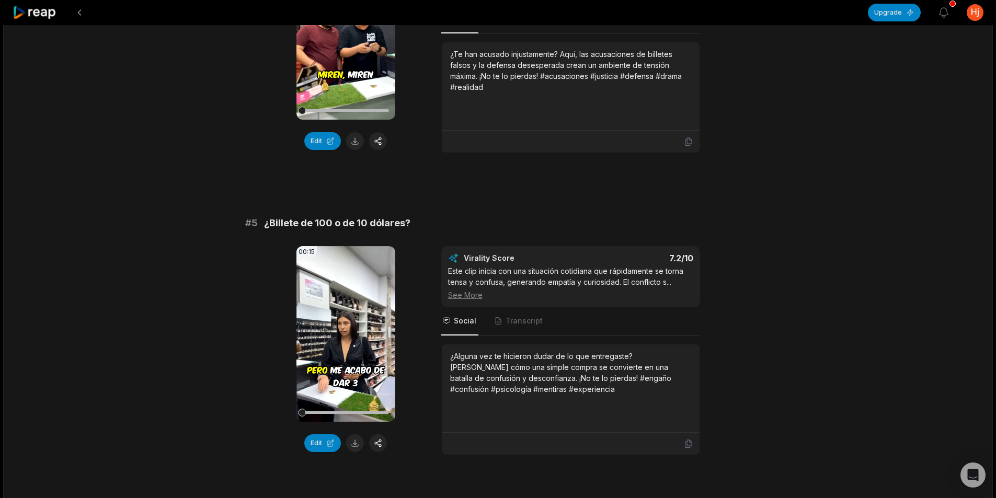
scroll to position [1203, 0]
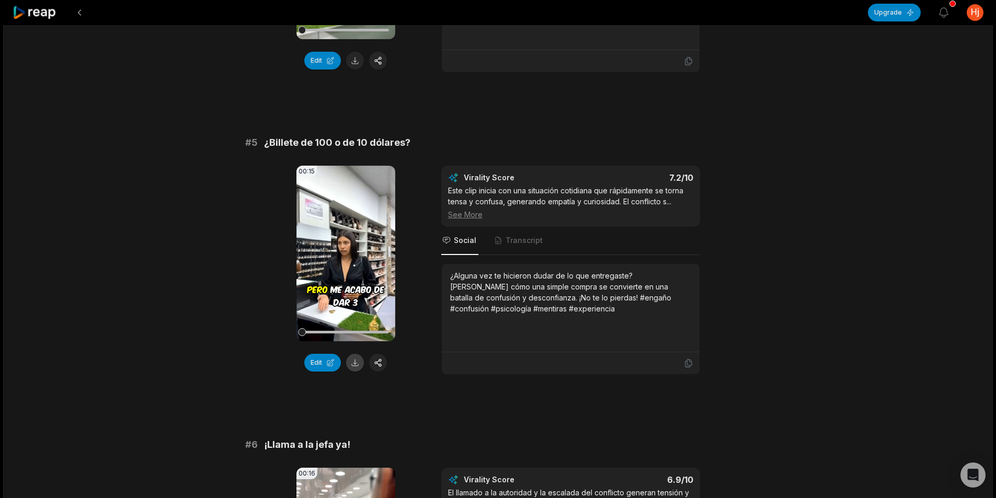
click at [355, 370] on button at bounding box center [355, 363] width 18 height 18
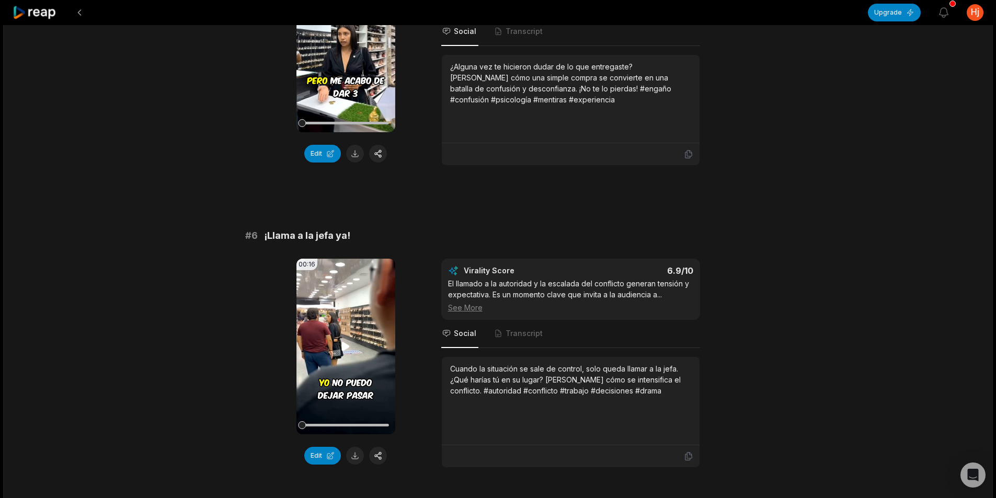
scroll to position [1460, 0]
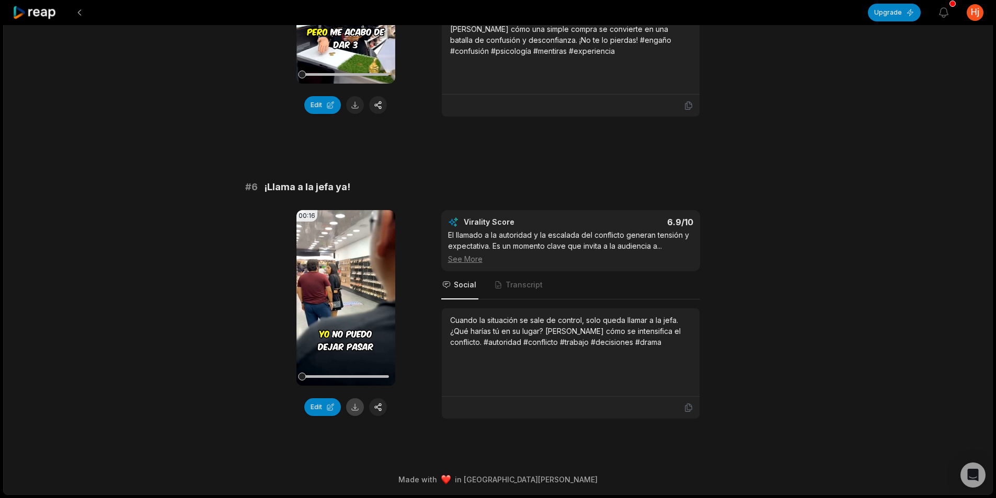
click at [348, 405] on button at bounding box center [355, 407] width 18 height 18
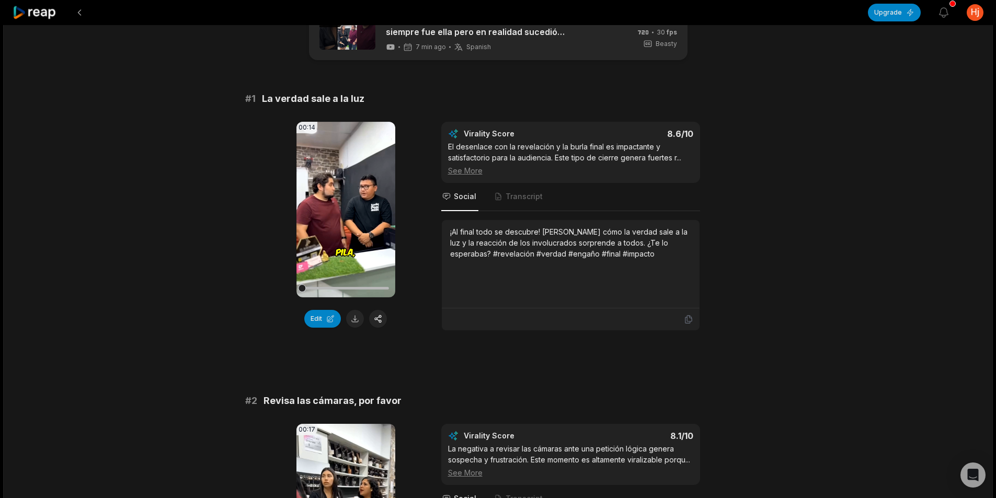
scroll to position [0, 0]
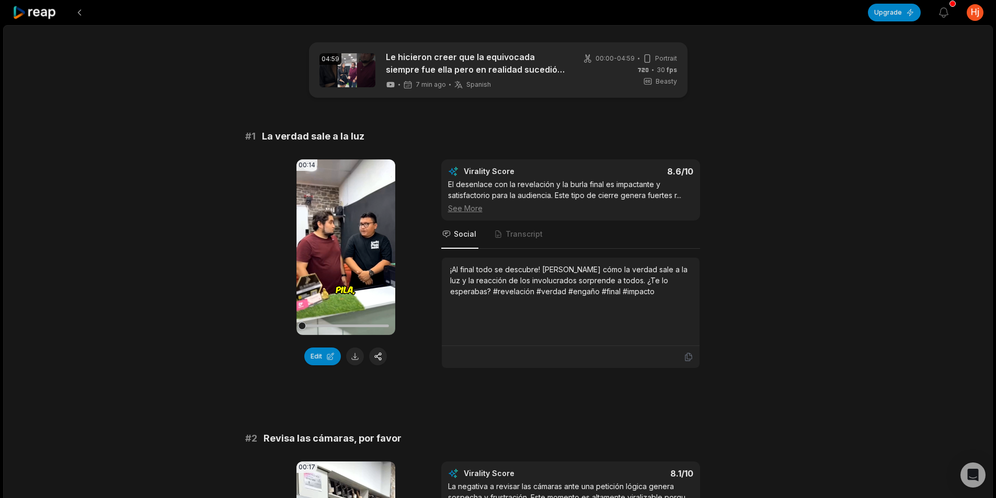
click at [38, 17] on icon at bounding box center [35, 13] width 44 height 14
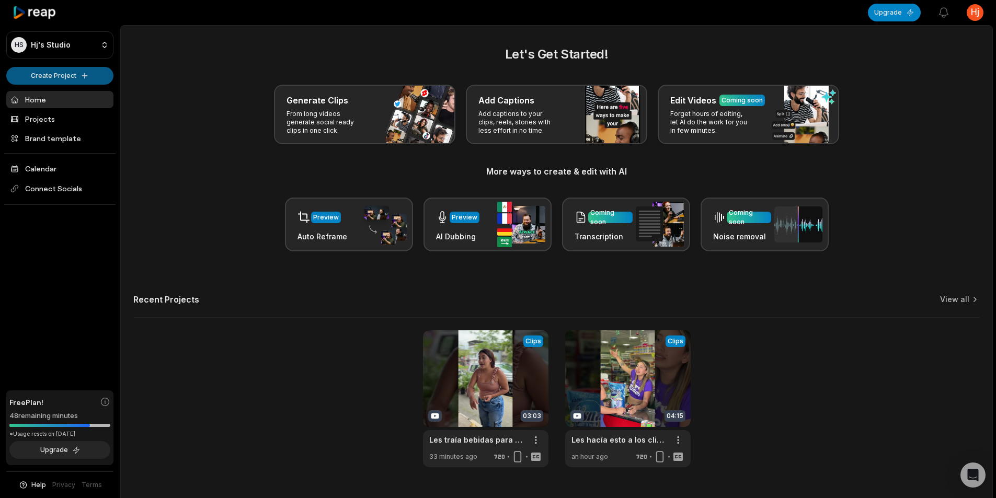
click at [67, 75] on html "HS Hj's Studio Create Project Home Projects Brand template Calendar Connect Soc…" at bounding box center [498, 249] width 996 height 498
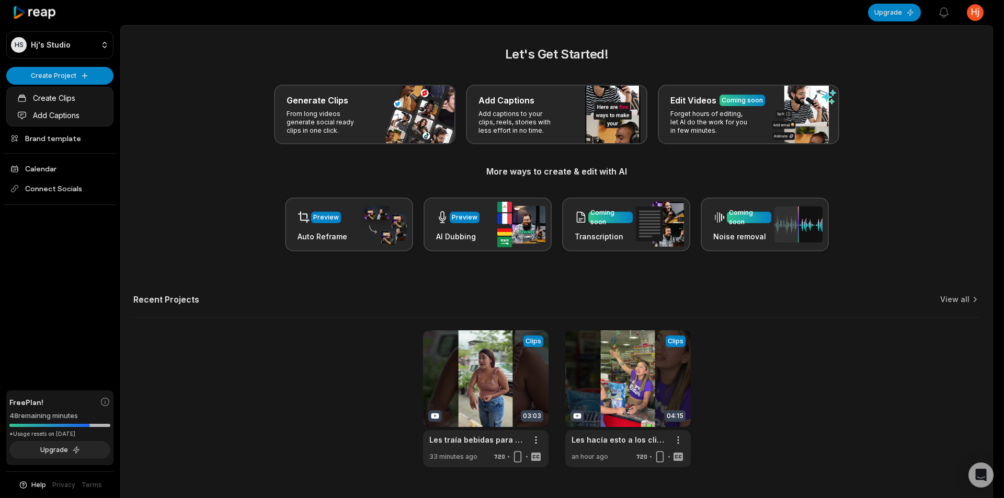
click at [223, 65] on html "HS Hj's Studio Create Project Home Projects Brand template Calendar Connect Soc…" at bounding box center [502, 249] width 1004 height 498
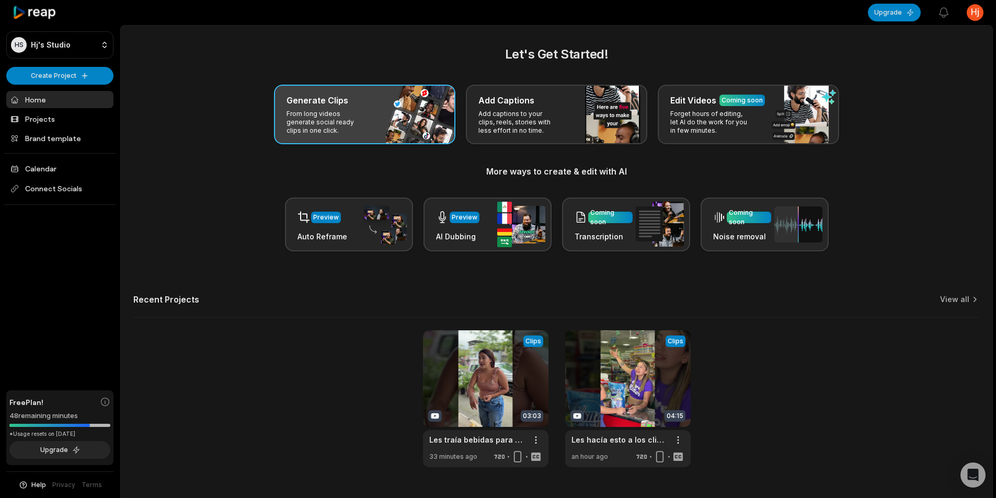
click at [378, 113] on div "Generate Clips From long videos generate social ready clips in one click." at bounding box center [364, 115] width 181 height 60
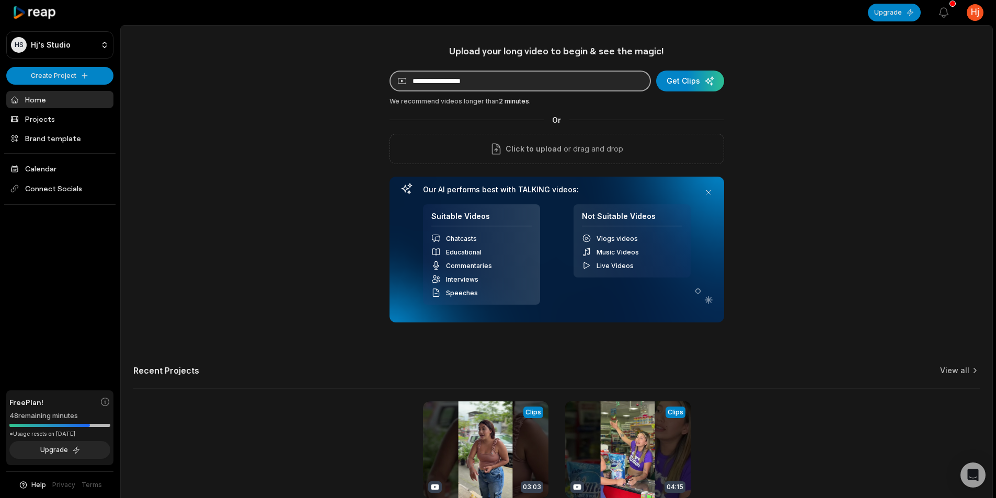
click at [506, 79] on input at bounding box center [520, 81] width 261 height 21
paste input "**********"
drag, startPoint x: 512, startPoint y: 78, endPoint x: 639, endPoint y: 76, distance: 127.6
click at [519, 78] on input "**********" at bounding box center [520, 81] width 261 height 21
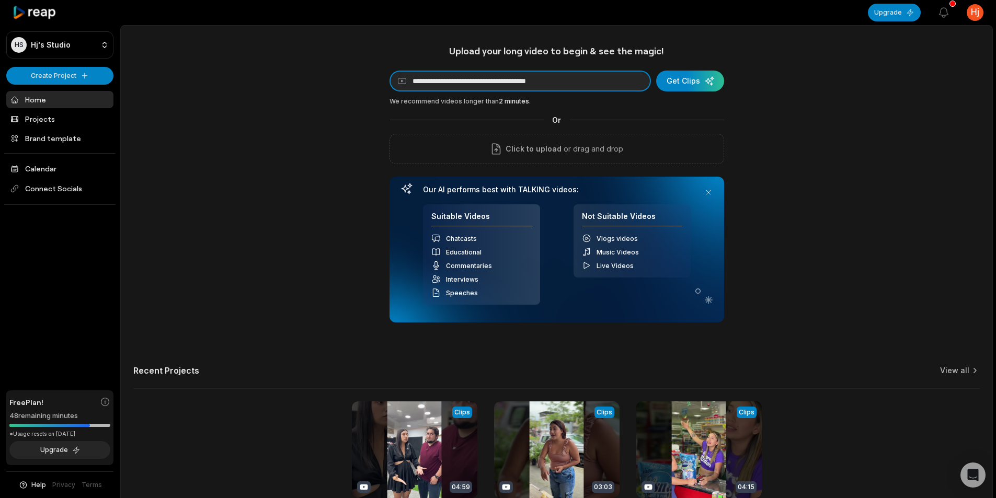
type input "**********"
click at [839, 159] on div "**********" at bounding box center [557, 292] width 872 height 494
click at [612, 82] on input "**********" at bounding box center [520, 81] width 261 height 21
drag, startPoint x: 779, startPoint y: 123, endPoint x: 645, endPoint y: 88, distance: 137.9
click at [779, 123] on div "**********" at bounding box center [557, 292] width 872 height 494
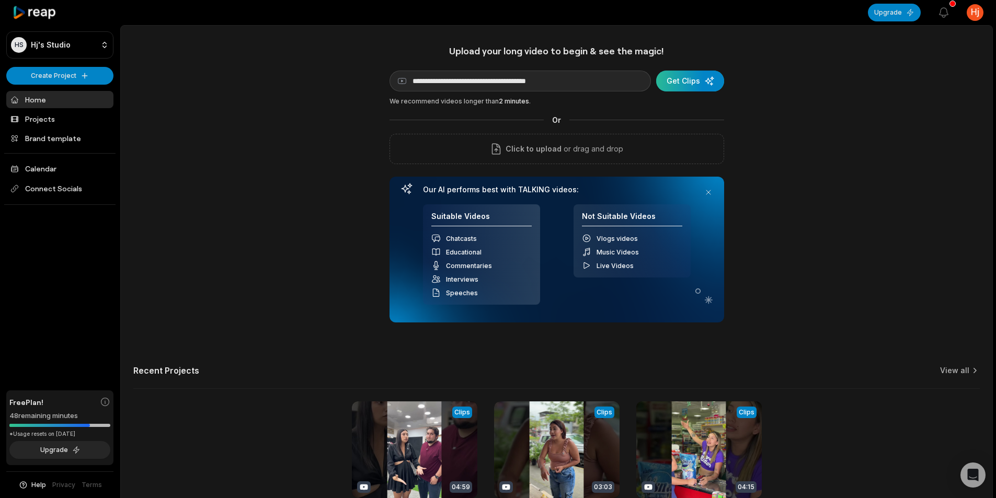
click at [673, 81] on div "submit" at bounding box center [690, 81] width 68 height 21
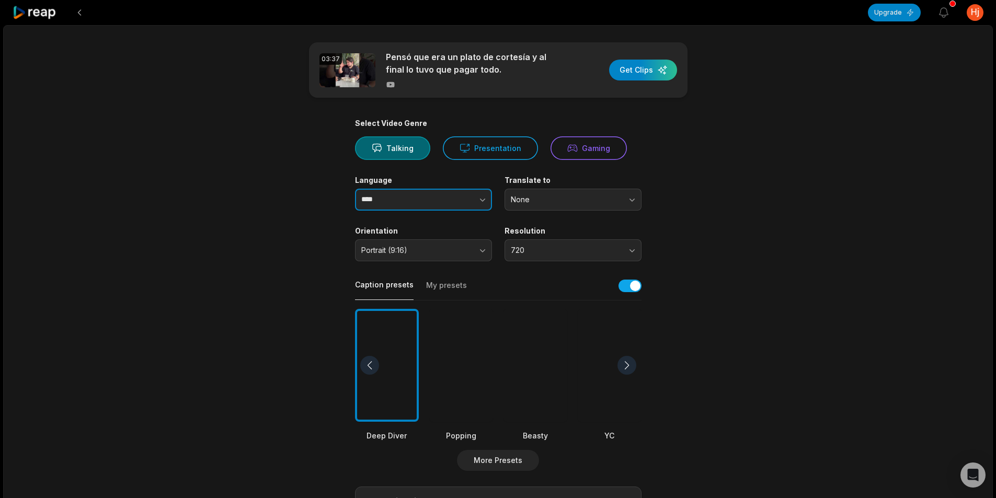
click at [444, 203] on button "button" at bounding box center [462, 200] width 60 height 22
type input "*******"
click at [531, 339] on div at bounding box center [536, 365] width 64 height 113
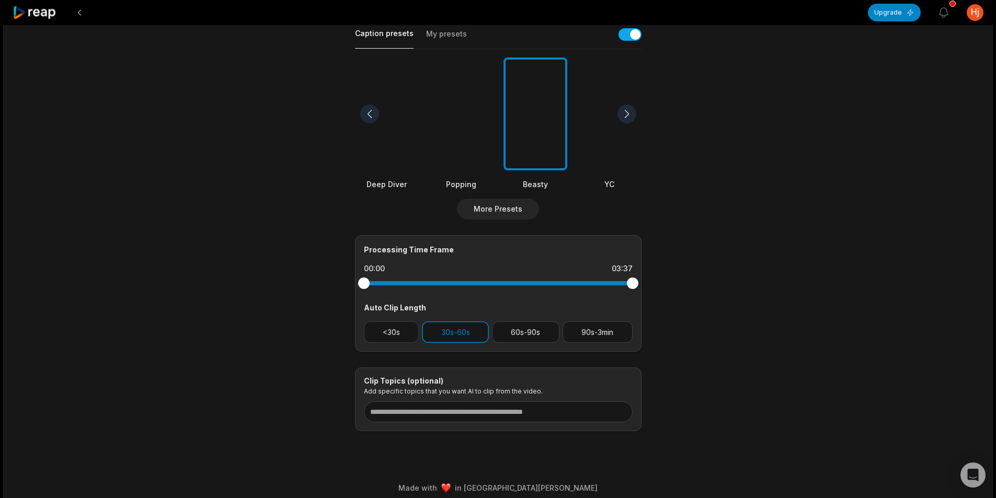
scroll to position [260, 0]
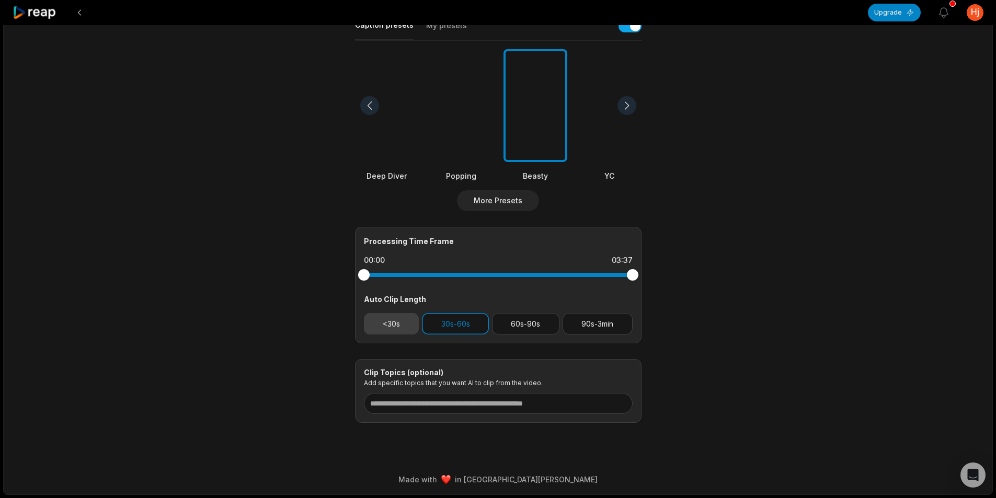
click at [391, 326] on button "<30s" at bounding box center [391, 323] width 55 height 21
click at [475, 336] on div "Processing Time Frame 00:00 03:37 Auto Clip Length <30s 30s-60s 60s-90s 90s-3min" at bounding box center [498, 285] width 287 height 117
click at [466, 324] on button "30s-60s" at bounding box center [455, 323] width 67 height 21
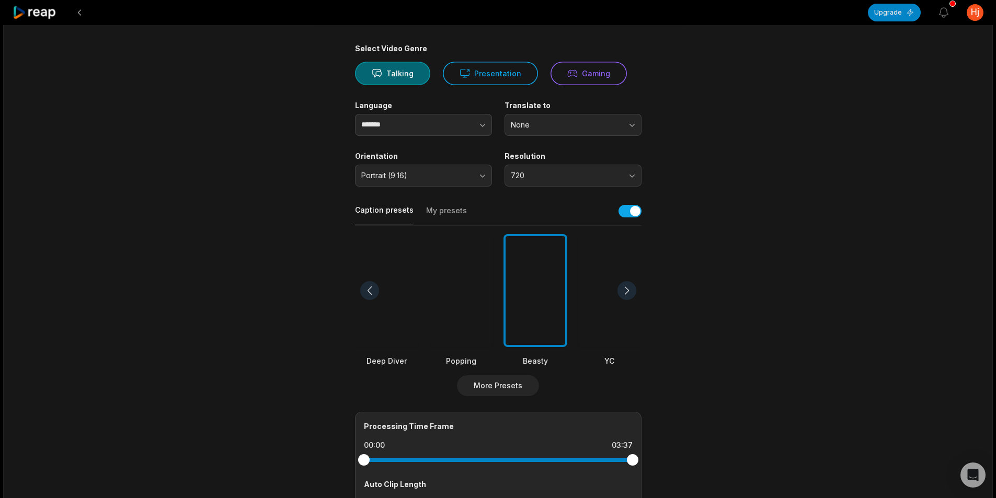
scroll to position [0, 0]
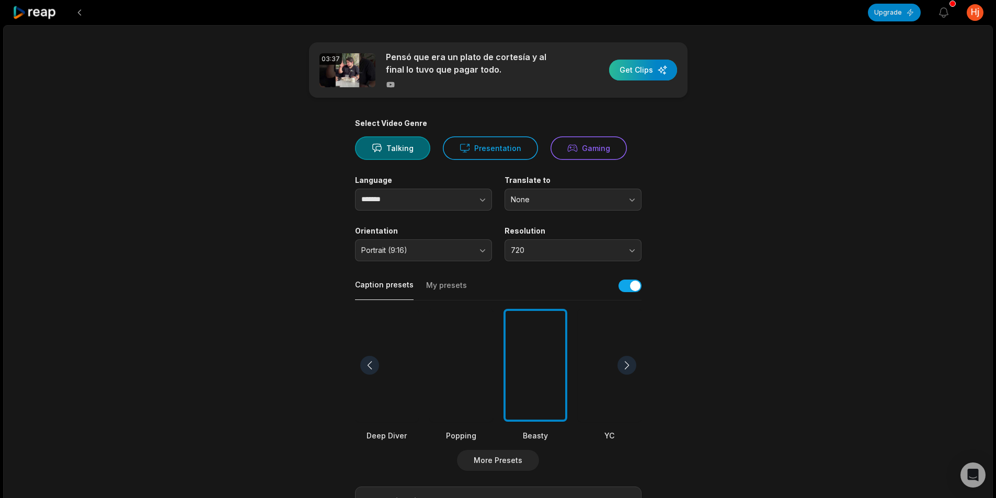
click at [644, 77] on div "button" at bounding box center [643, 70] width 68 height 21
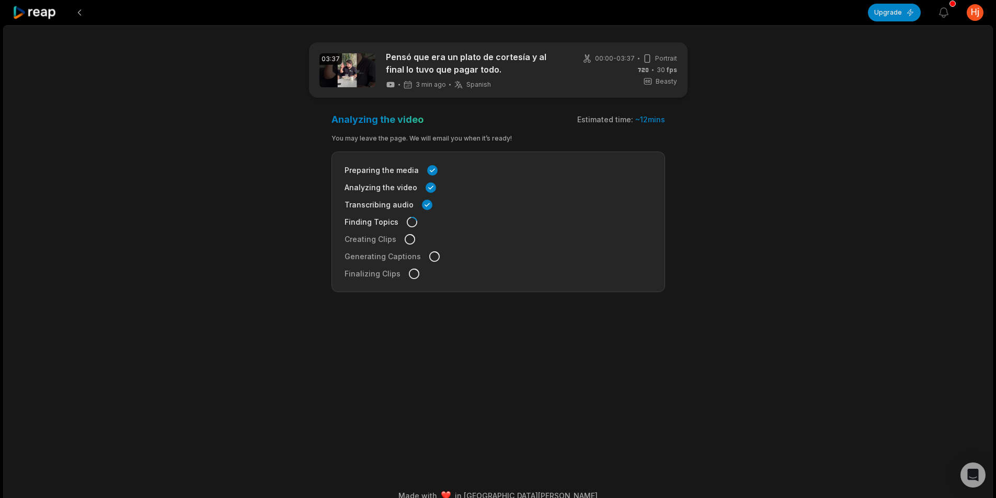
click at [184, 340] on div "03:37 Pensó que era un plato de cortesía y al final lo tuvo que pagar todo. 3 m…" at bounding box center [498, 268] width 990 height 486
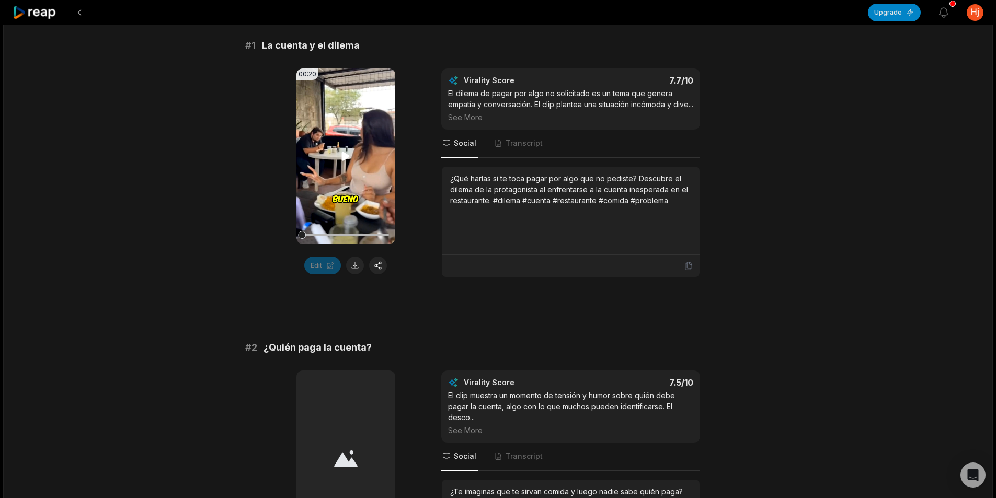
scroll to position [105, 0]
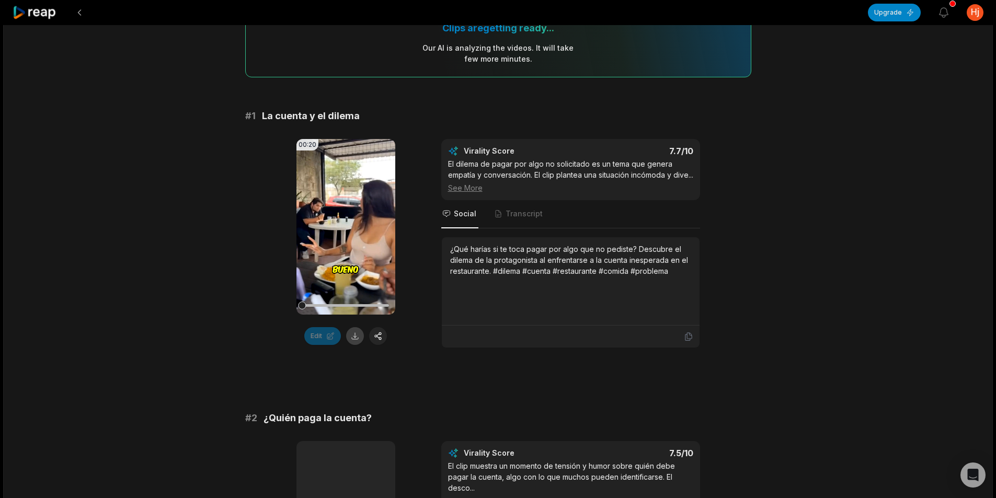
click at [350, 337] on button at bounding box center [355, 336] width 18 height 18
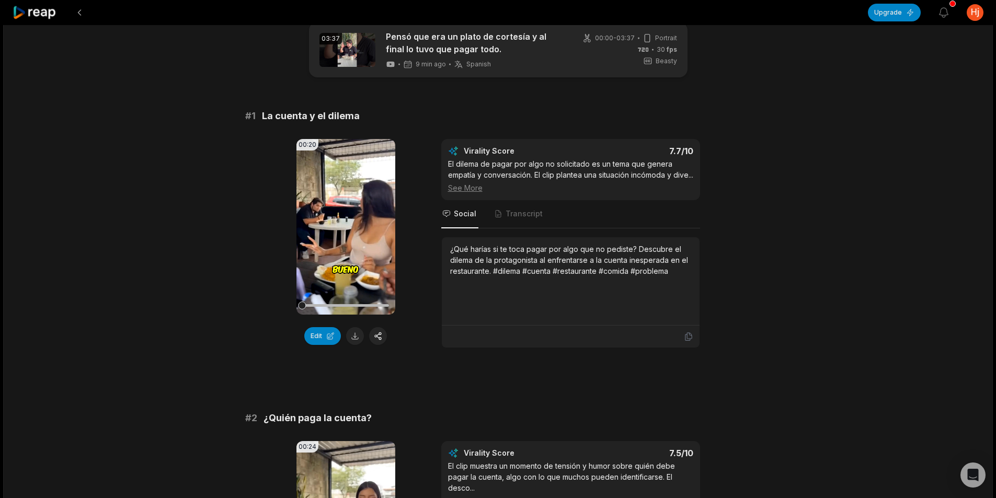
scroll to position [20, 0]
